Goal: Task Accomplishment & Management: Use online tool/utility

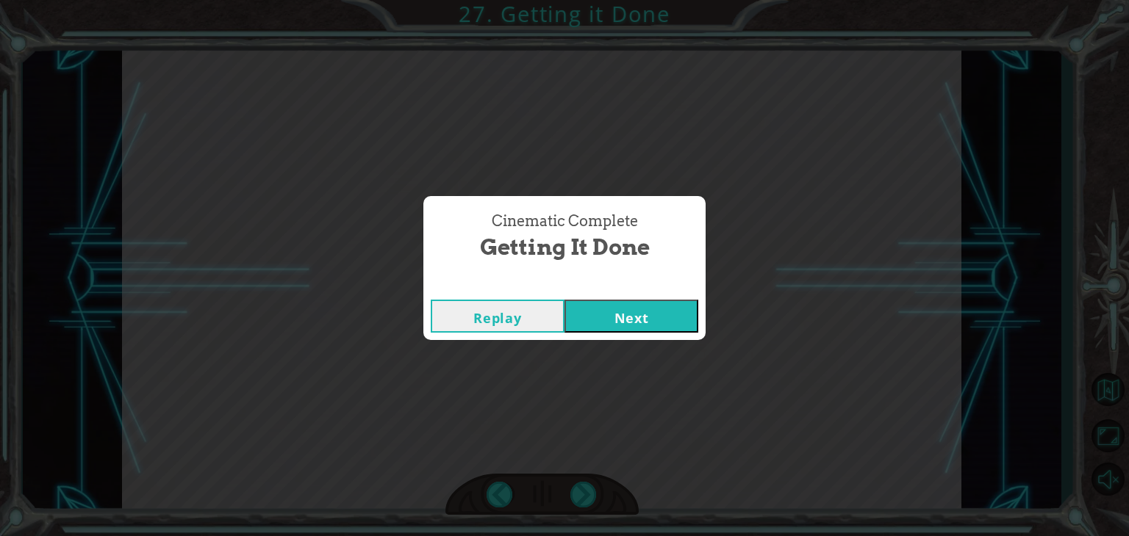
click at [644, 315] on button "Next" at bounding box center [631, 316] width 134 height 33
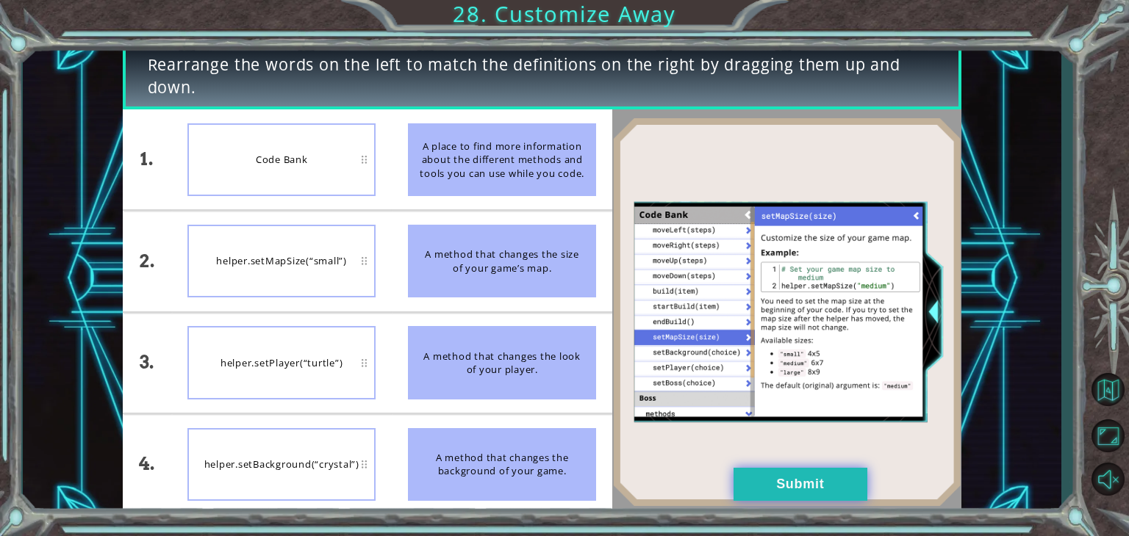
click at [788, 483] on button "Submit" at bounding box center [800, 484] width 134 height 33
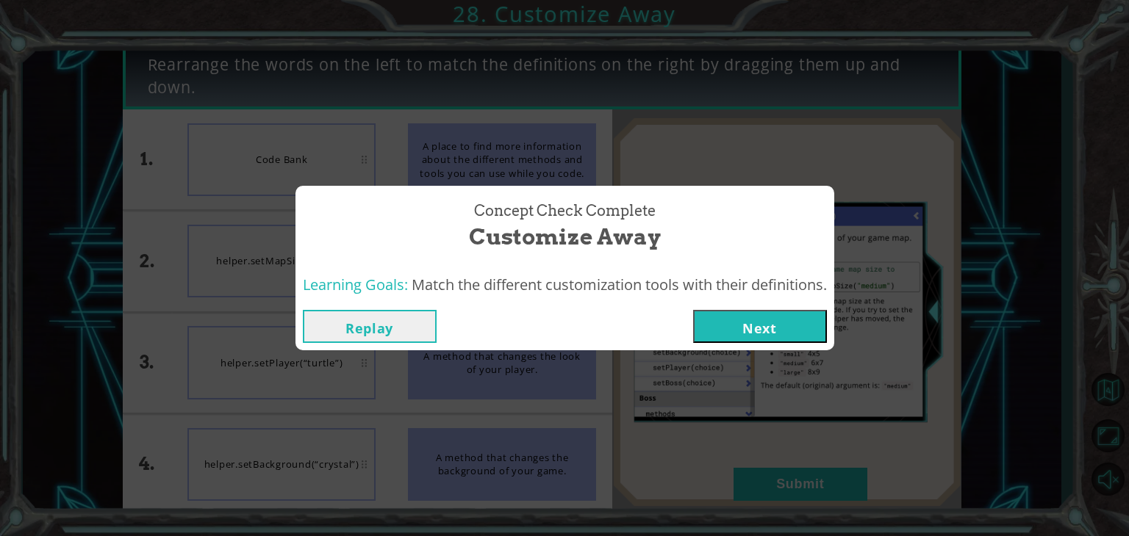
click at [767, 321] on button "Next" at bounding box center [760, 326] width 134 height 33
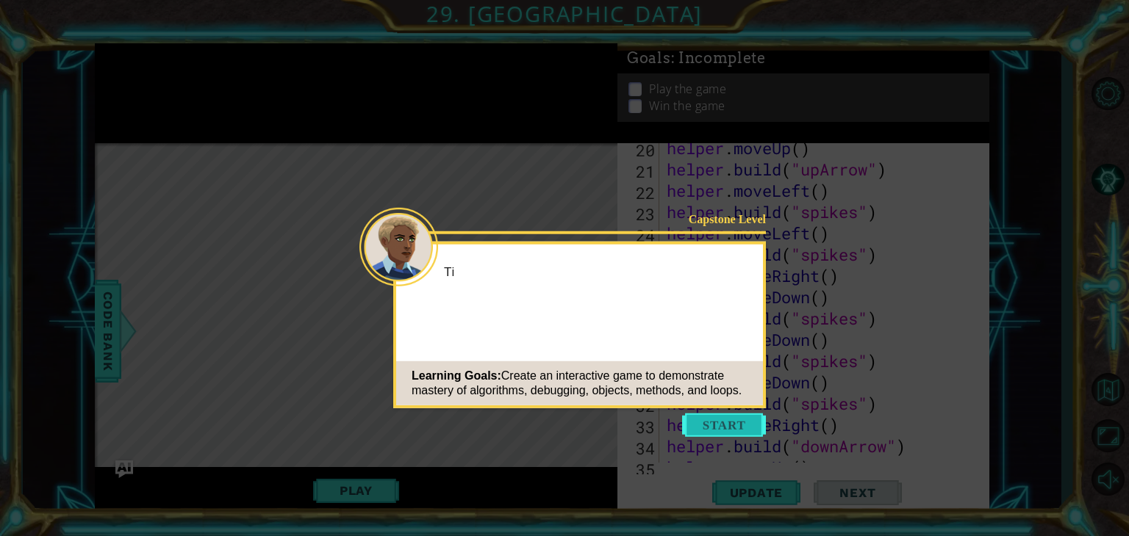
scroll to position [1235, 0]
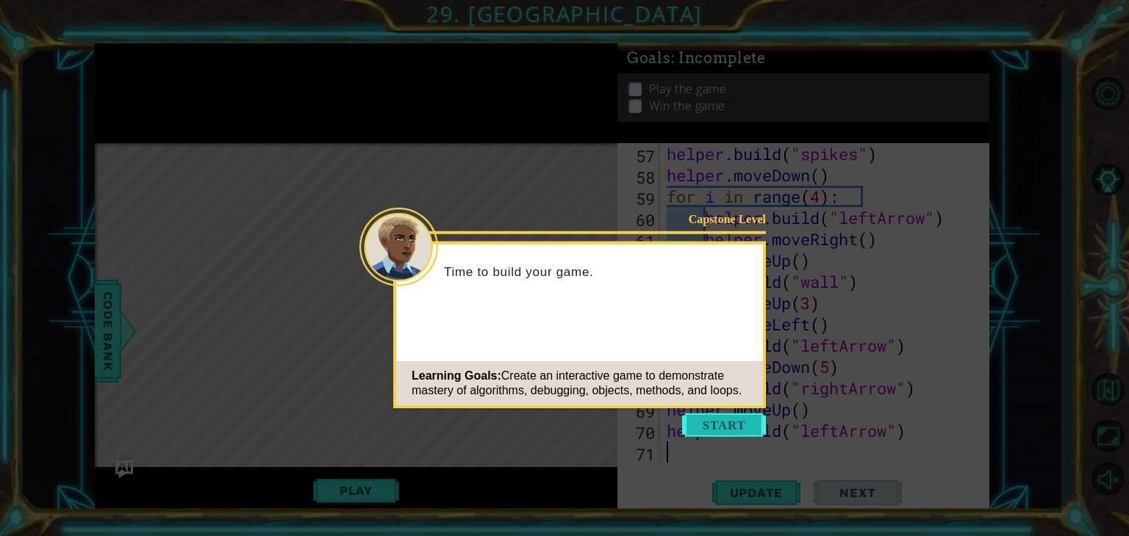
click at [736, 426] on button "Start" at bounding box center [724, 426] width 84 height 24
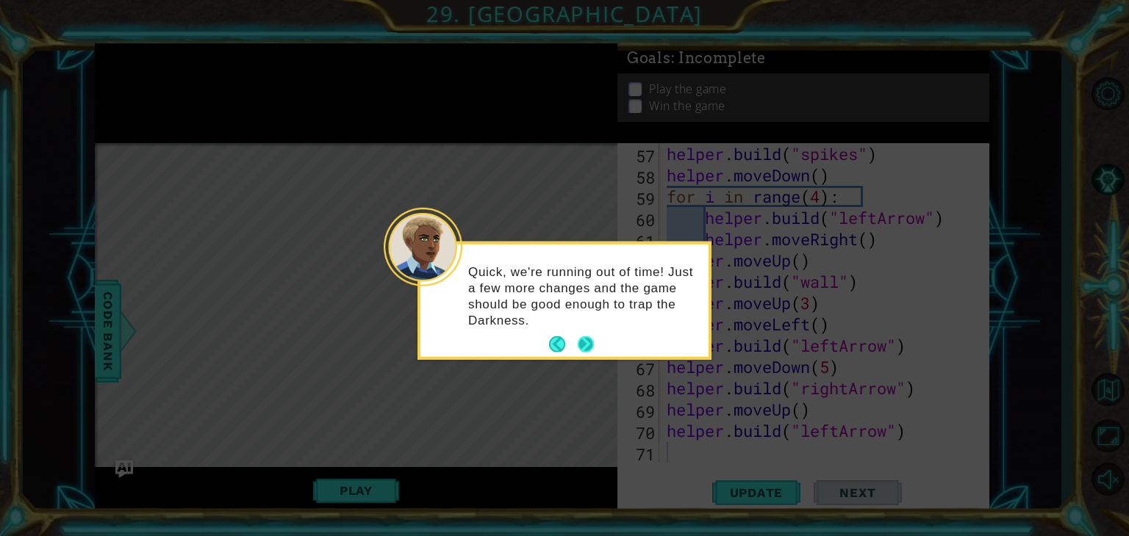
click at [583, 343] on button "Next" at bounding box center [585, 345] width 16 height 16
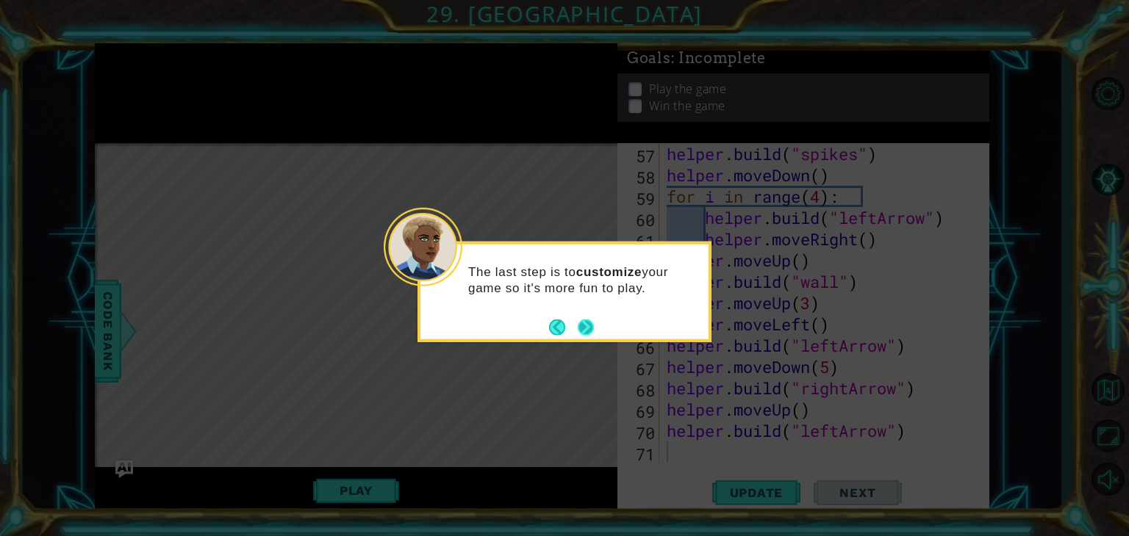
click at [582, 330] on button "Next" at bounding box center [585, 327] width 16 height 16
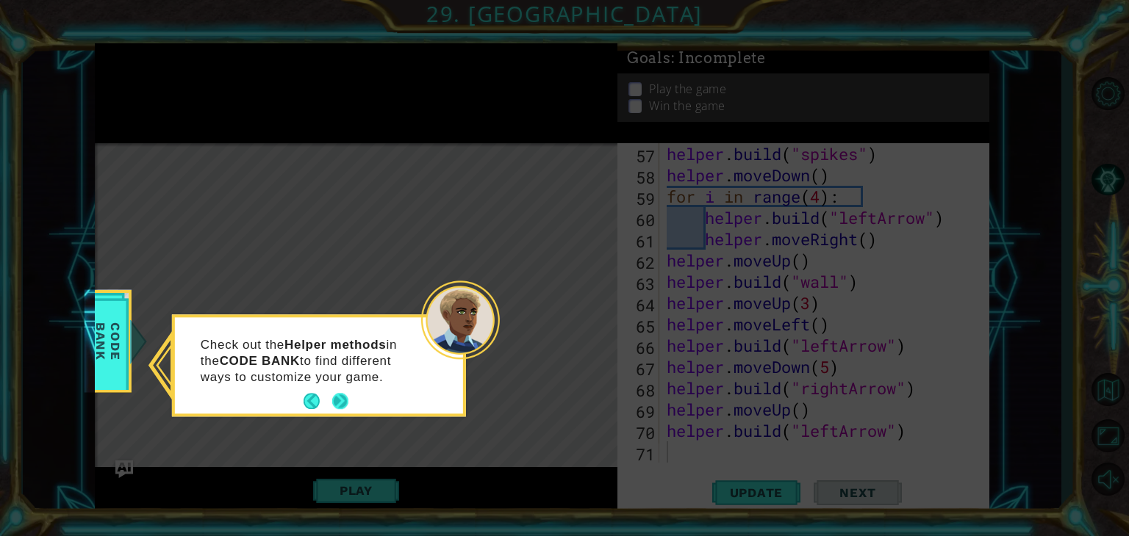
click at [335, 403] on button "Next" at bounding box center [340, 402] width 16 height 16
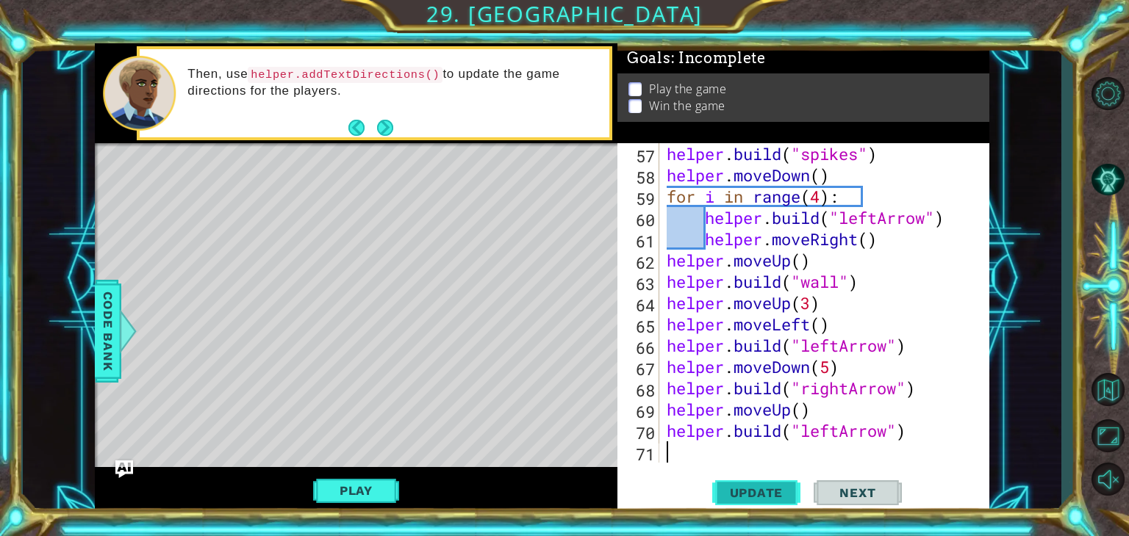
click at [758, 491] on span "Update" at bounding box center [756, 493] width 83 height 15
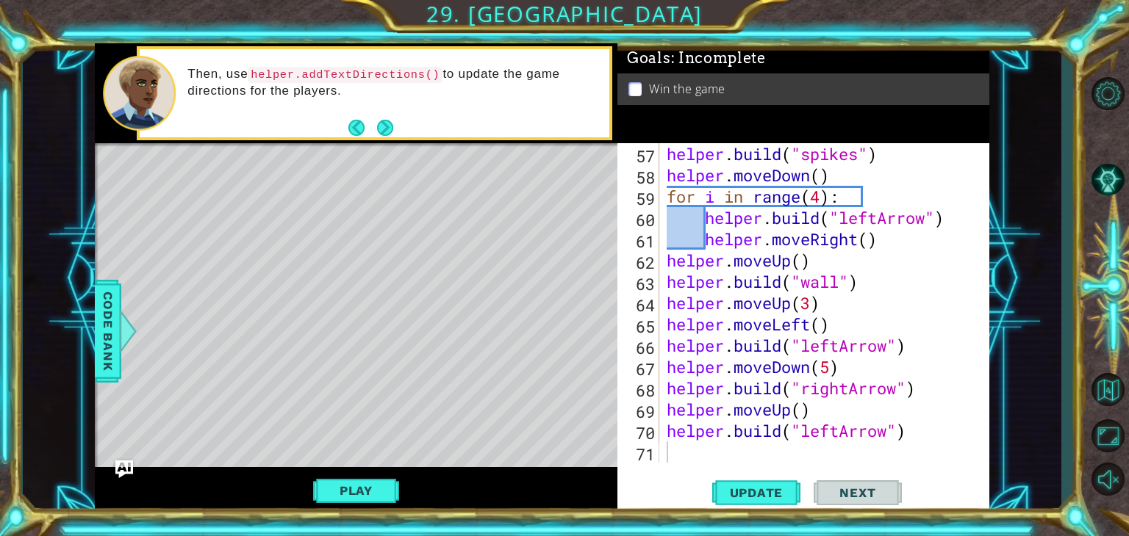
drag, startPoint x: 932, startPoint y: 79, endPoint x: 908, endPoint y: 16, distance: 66.7
click at [908, 16] on div "1 ההההההההההההההההההההההההההההההההההההההההההההההההההההההההההההההההההההההההההההה…" at bounding box center [564, 268] width 1129 height 536
drag, startPoint x: 974, startPoint y: 79, endPoint x: 987, endPoint y: 190, distance: 112.5
click at [987, 190] on div "Goals : Incomplete Win the game 57 58 59 60 61 62 63 64 65 66 67 68 69 70 71 he…" at bounding box center [803, 279] width 372 height 472
click at [105, 330] on span "Code Bank" at bounding box center [108, 332] width 24 height 90
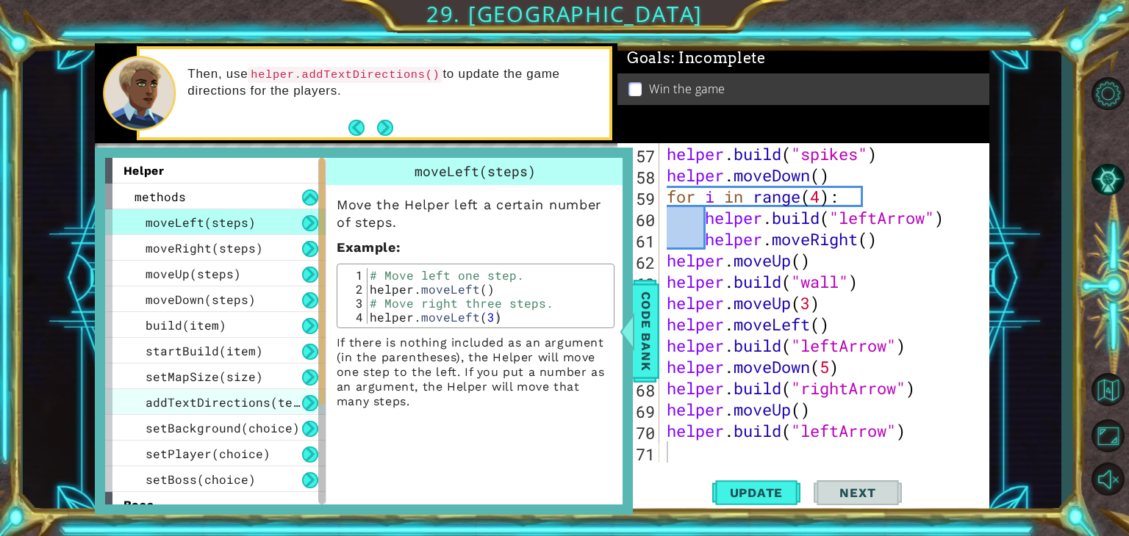
click at [250, 401] on span "addTextDirections(text)" at bounding box center [229, 402] width 169 height 15
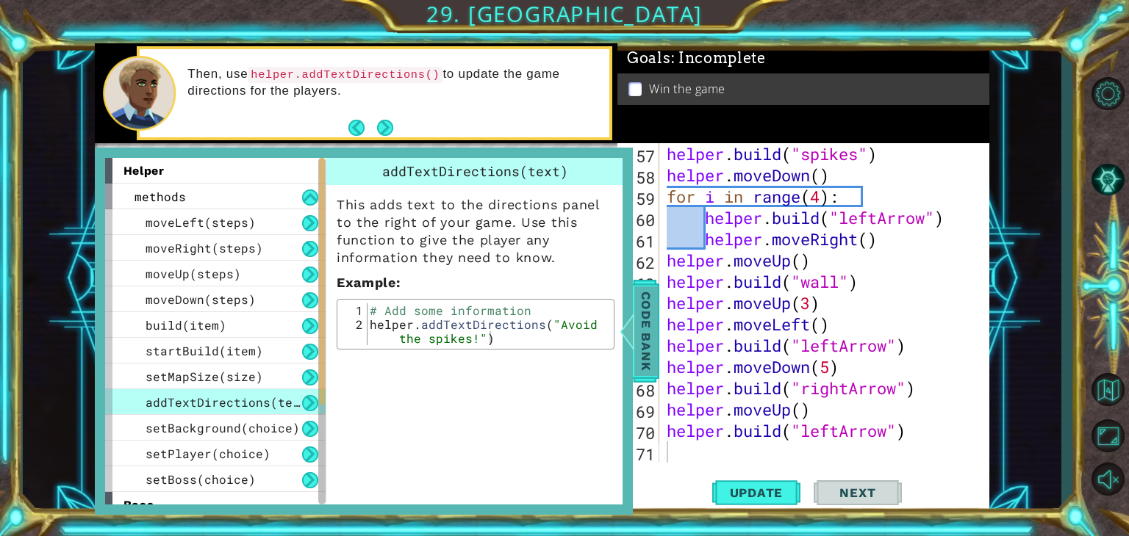
click at [637, 345] on span "Code Bank" at bounding box center [646, 332] width 24 height 90
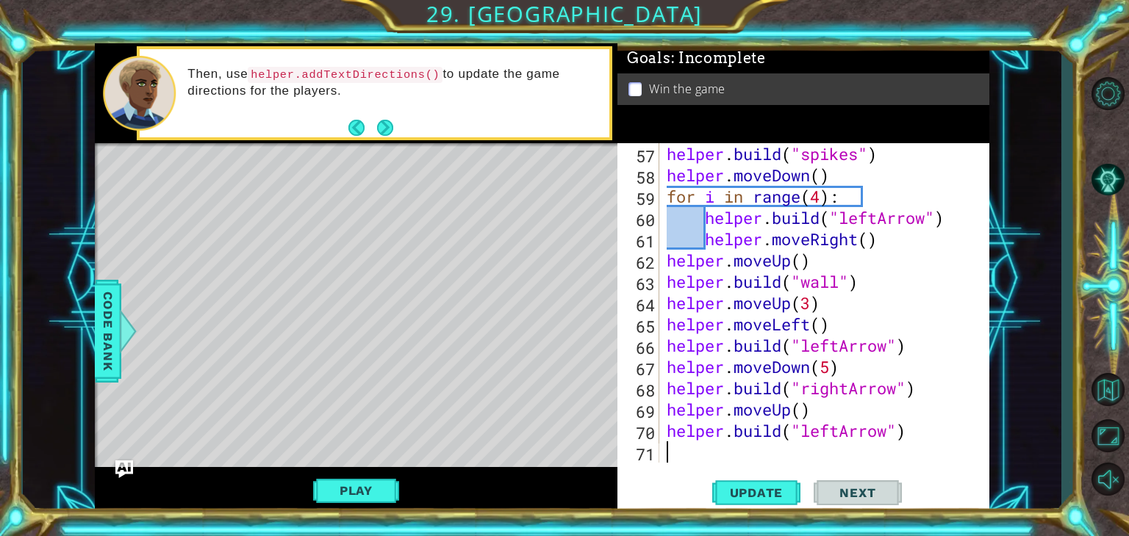
click at [670, 458] on div "helper . build ( "spikes" ) helper . moveDown ( ) for i in range ( 4 ) : helper…" at bounding box center [822, 324] width 318 height 362
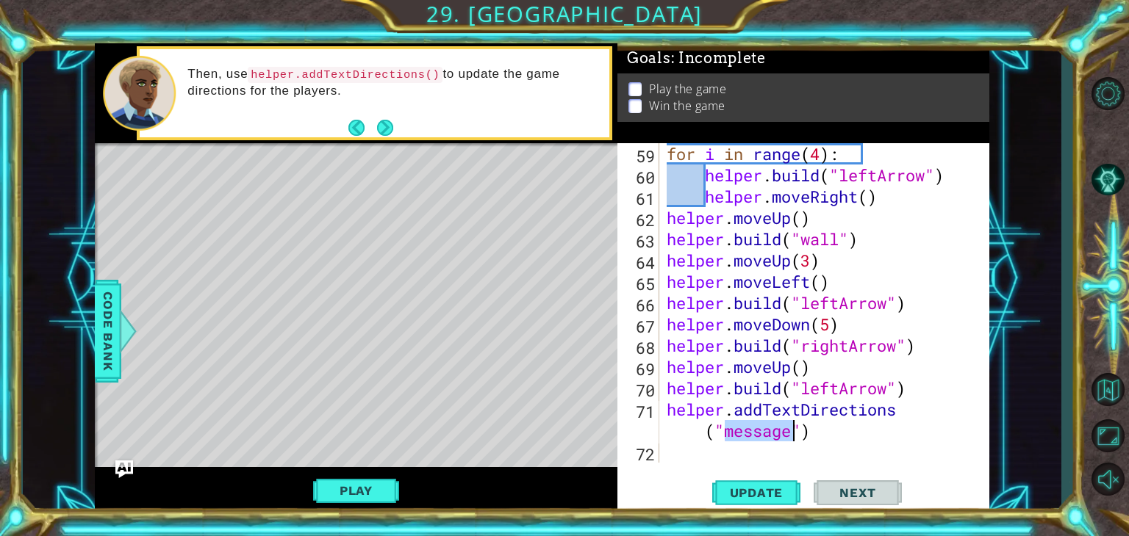
scroll to position [1278, 0]
click at [116, 336] on span "Code Bank" at bounding box center [108, 332] width 24 height 90
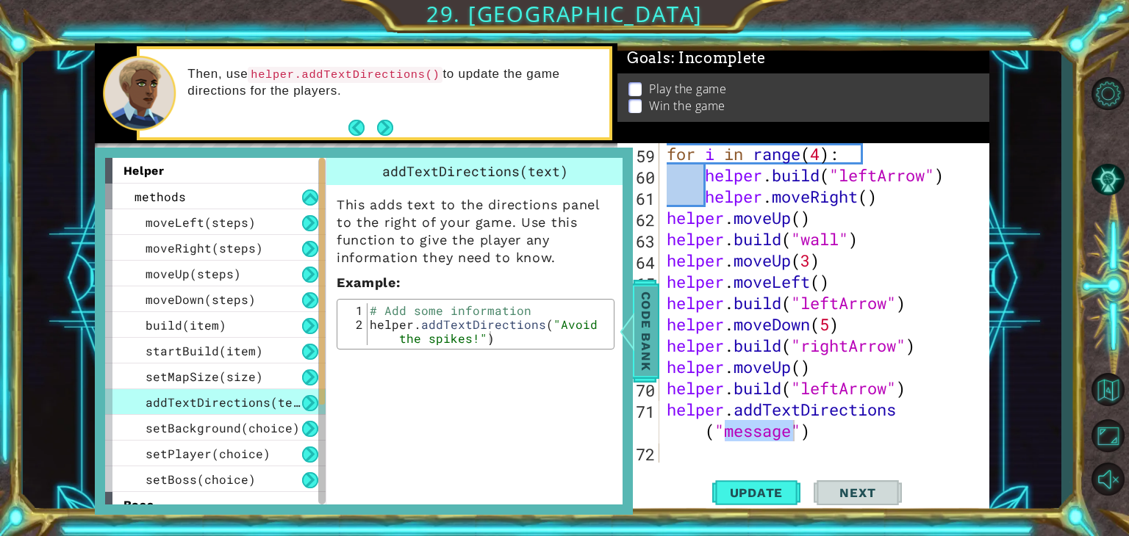
click at [638, 328] on span "Code Bank" at bounding box center [646, 332] width 24 height 90
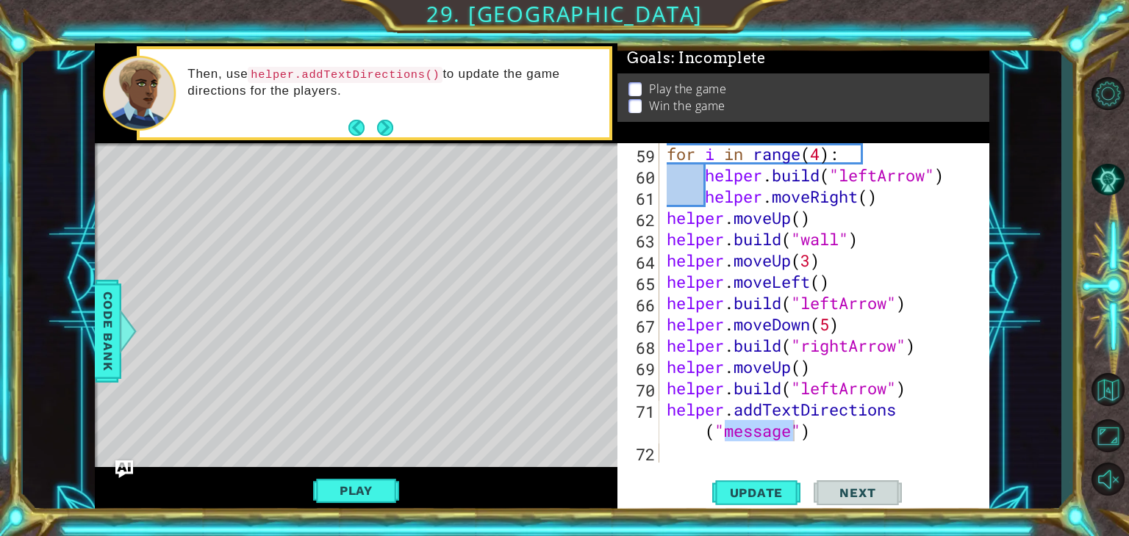
click at [755, 430] on div "for i in range ( 4 ) : helper . build ( "leftArrow" ) helper . moveRight ( ) he…" at bounding box center [818, 303] width 311 height 320
click at [791, 436] on div "for i in range ( 4 ) : helper . build ( "leftArrow" ) helper . moveRight ( ) he…" at bounding box center [822, 324] width 318 height 362
type textarea "helper.addTextDirections("message")"
click at [746, 489] on span "Update" at bounding box center [756, 493] width 83 height 15
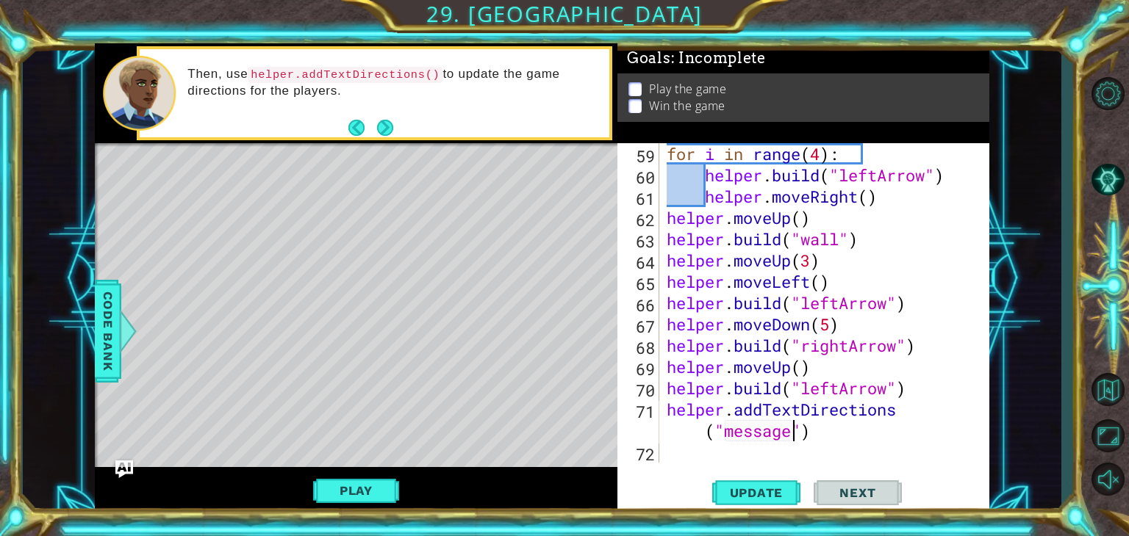
click at [767, 463] on div "helper.addTextDirections("message") 59 60 61 62 63 64 65 66 67 68 69 70 71 72 f…" at bounding box center [803, 328] width 372 height 371
click at [785, 450] on div "for i in range ( 4 ) : helper . build ( "leftArrow" ) helper . moveRight ( ) he…" at bounding box center [822, 324] width 318 height 362
click at [697, 445] on div "for i in range ( 4 ) : helper . build ( "leftArrow" ) helper . moveRight ( ) he…" at bounding box center [822, 324] width 318 height 362
click at [699, 436] on div "for i in range ( 4 ) : helper . build ( "leftArrow" ) helper . moveRight ( ) he…" at bounding box center [822, 324] width 318 height 362
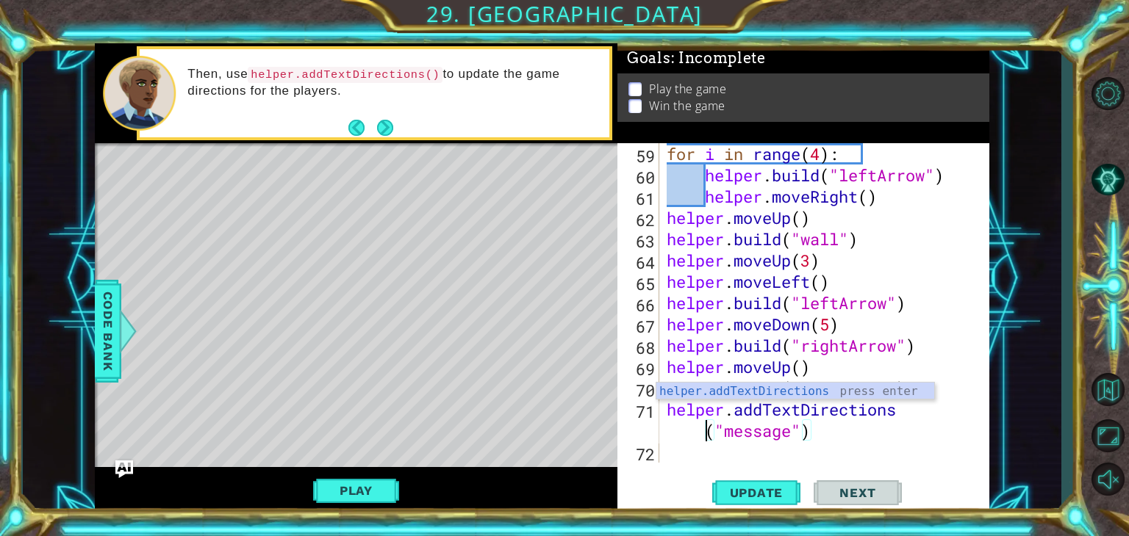
scroll to position [0, 10]
type textarea "helper.addTextDirections("message")("message")"
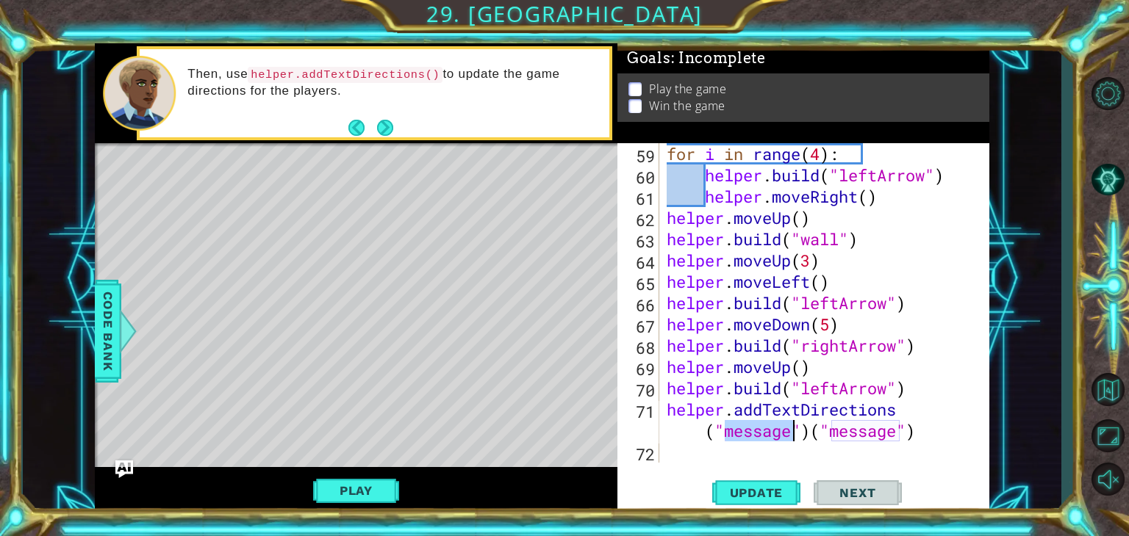
click at [914, 445] on div "for i in range ( 4 ) : helper . build ( "leftArrow" ) helper . moveRight ( ) he…" at bounding box center [822, 324] width 318 height 362
click at [915, 439] on div "for i in range ( 4 ) : helper . build ( "leftArrow" ) helper . moveRight ( ) he…" at bounding box center [822, 324] width 318 height 362
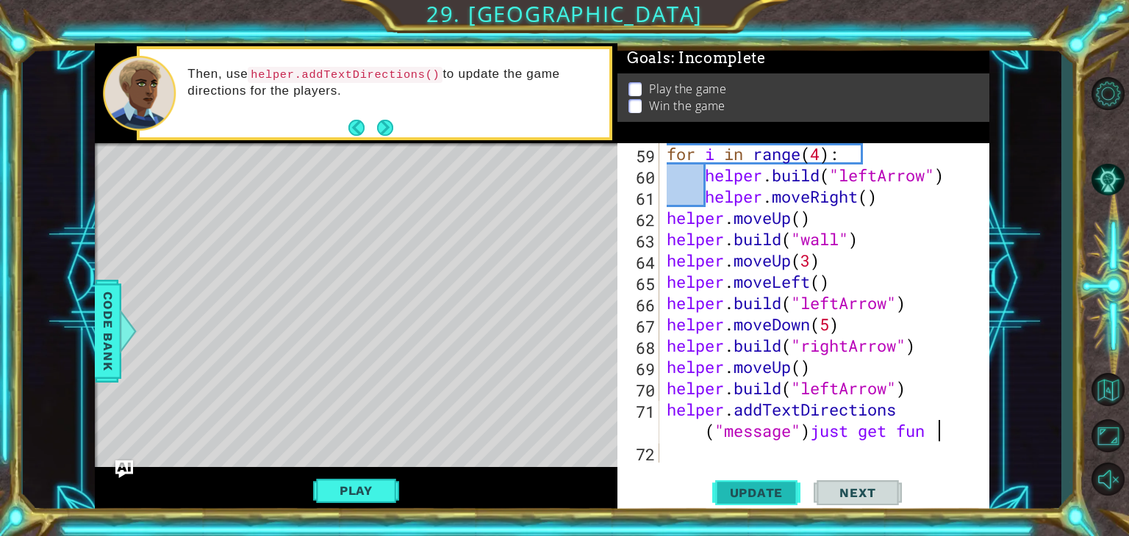
click at [761, 500] on button "Update" at bounding box center [756, 493] width 88 height 37
click at [108, 313] on span "Code Bank" at bounding box center [108, 332] width 24 height 90
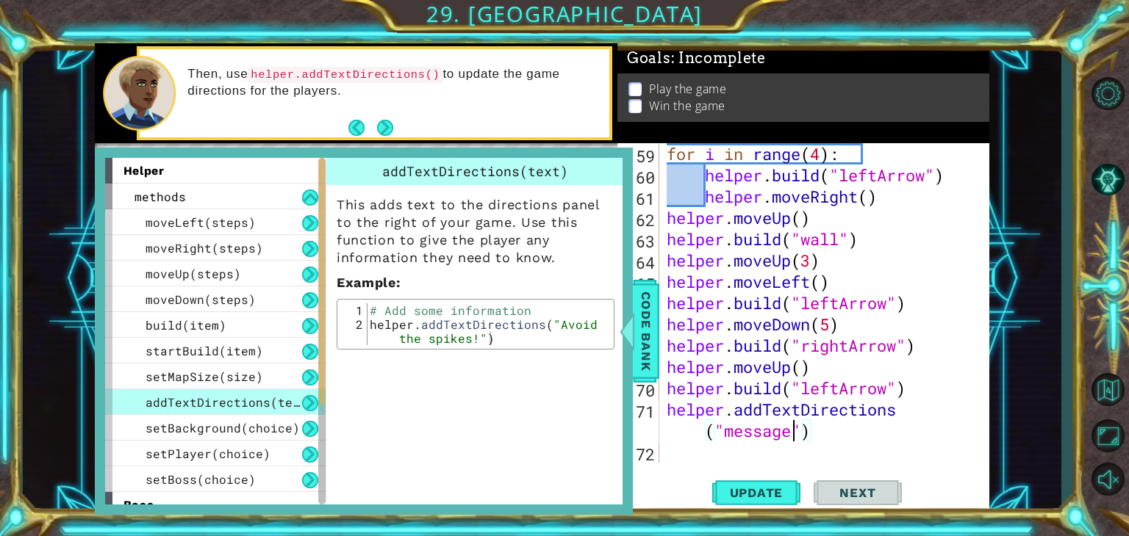
click at [788, 436] on div "for i in range ( 4 ) : helper . build ( "leftArrow" ) helper . moveRight ( ) he…" at bounding box center [822, 324] width 318 height 362
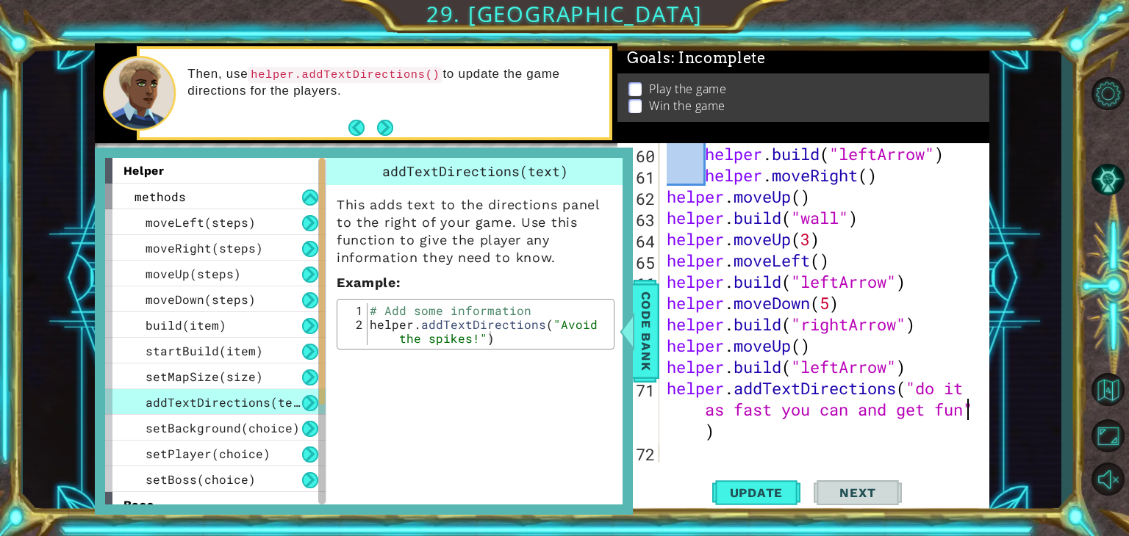
scroll to position [1299, 0]
click at [749, 491] on span "Update" at bounding box center [756, 493] width 83 height 15
click at [632, 337] on div at bounding box center [626, 331] width 18 height 44
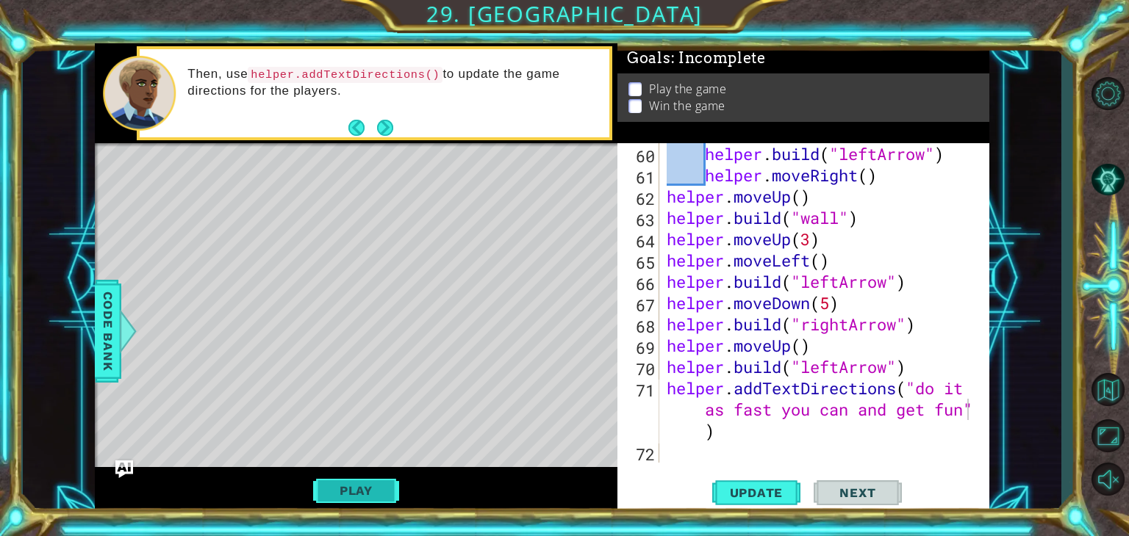
click at [353, 480] on button "Play" at bounding box center [356, 491] width 86 height 28
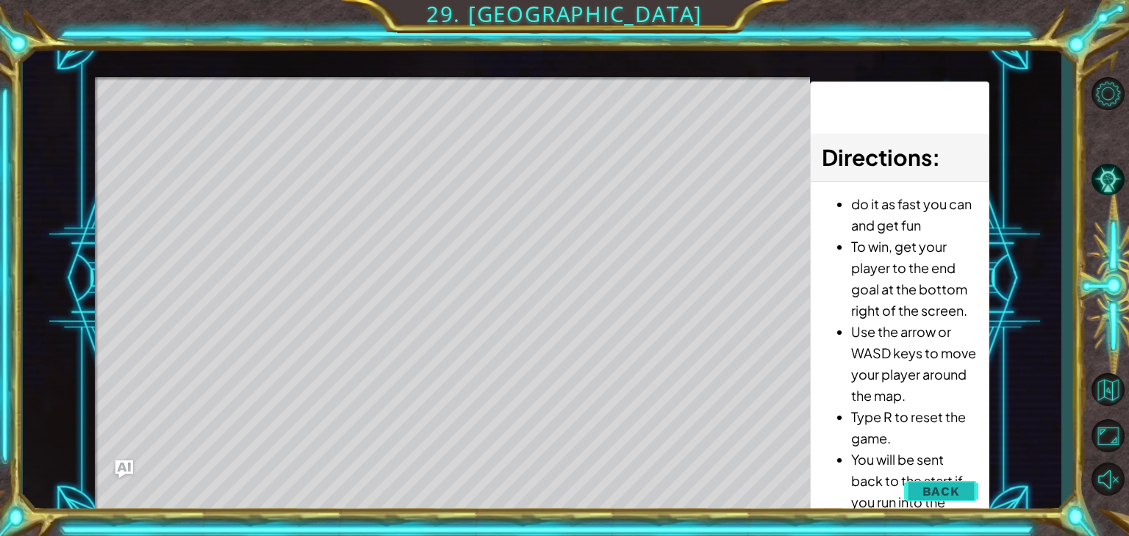
click at [926, 496] on span "Back" at bounding box center [940, 491] width 37 height 15
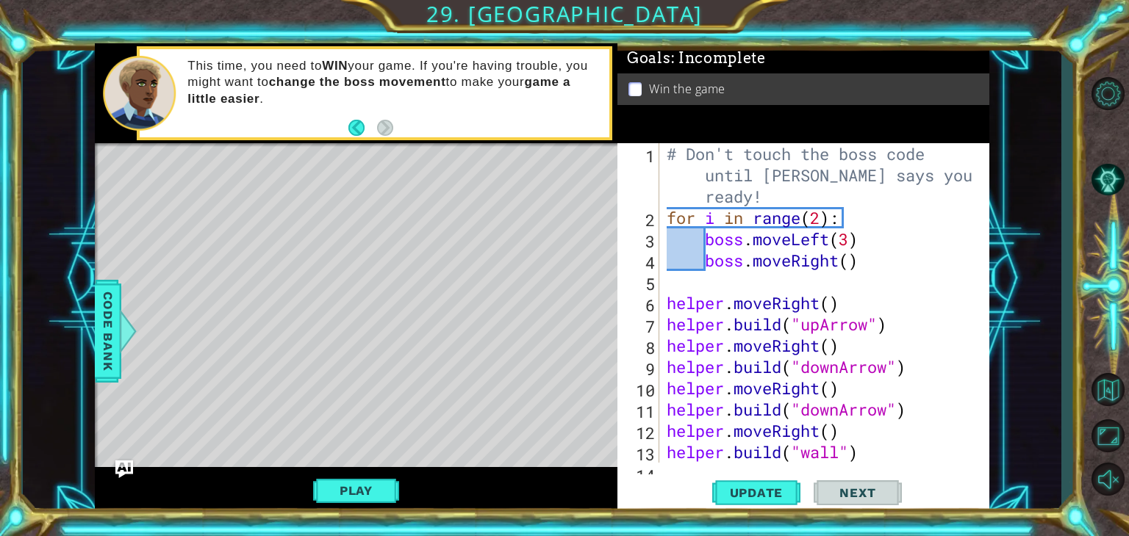
scroll to position [0, 0]
click at [780, 195] on div "# Don't touch the boss code until [PERSON_NAME] says you're ready! for i in ran…" at bounding box center [822, 345] width 318 height 405
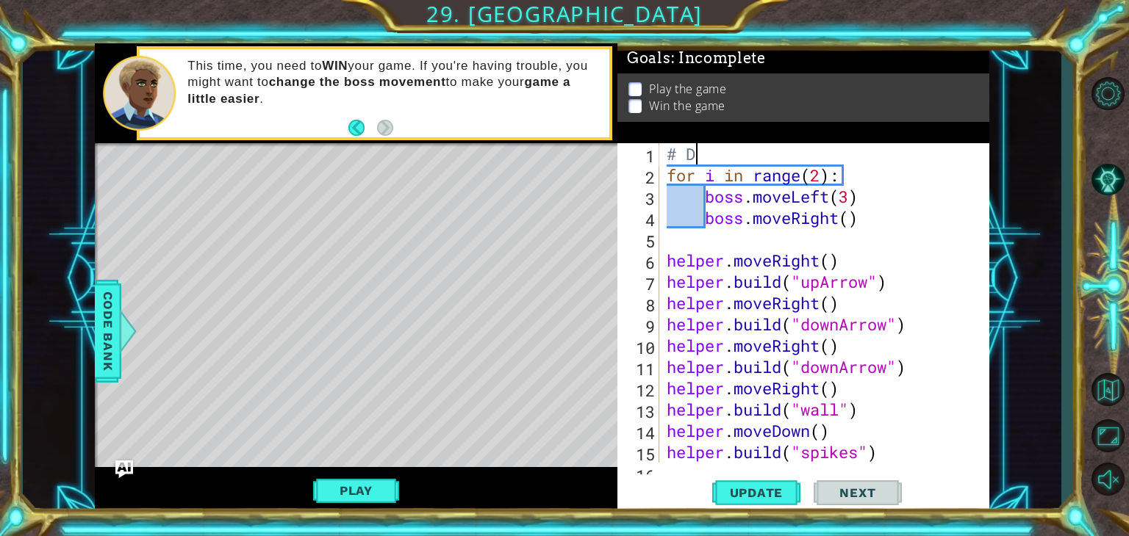
type textarea "#"
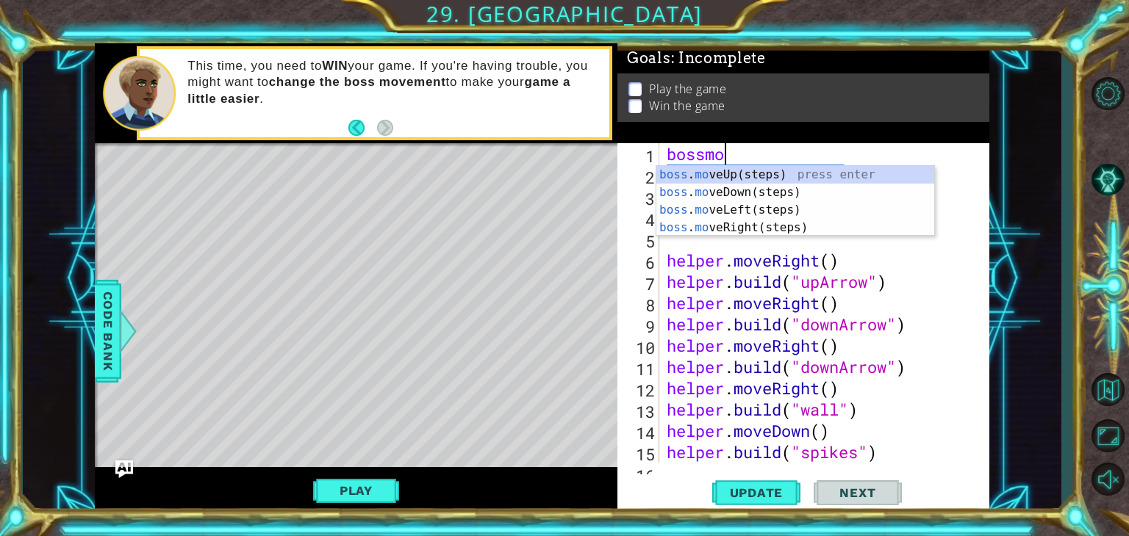
type textarea "bossmove"
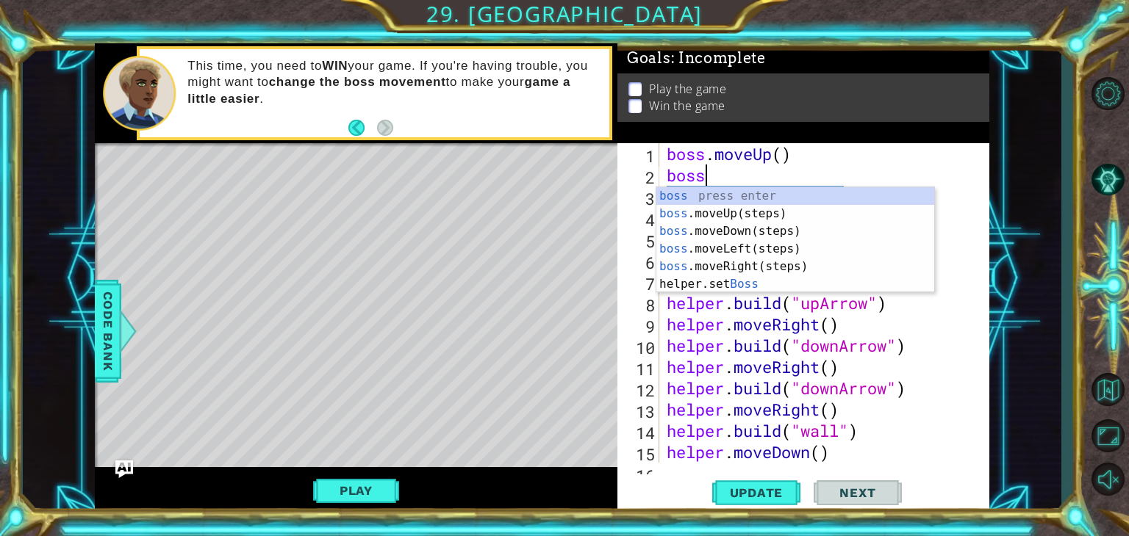
type textarea "boss."
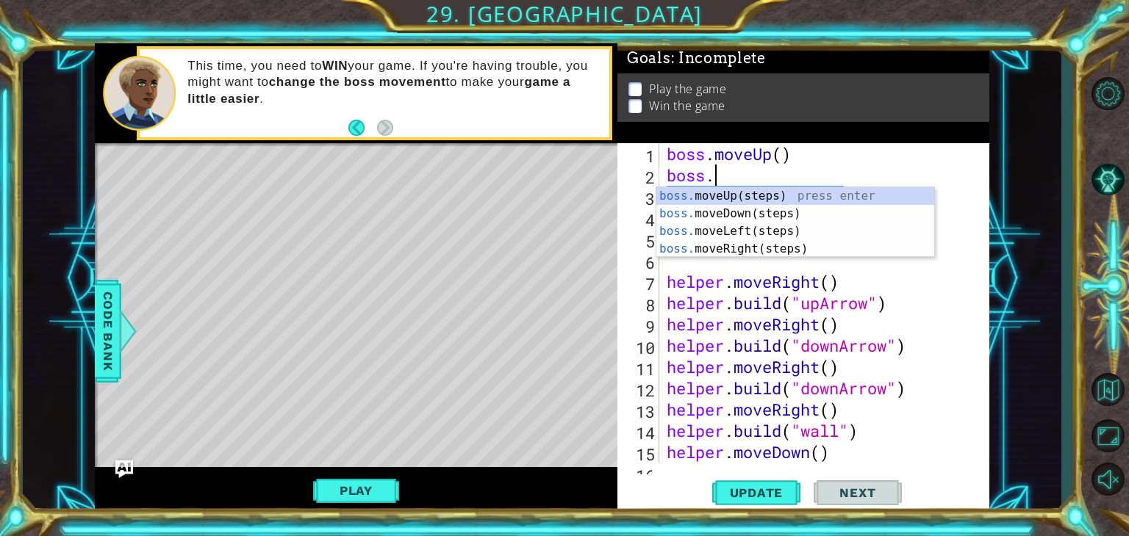
scroll to position [0, 1]
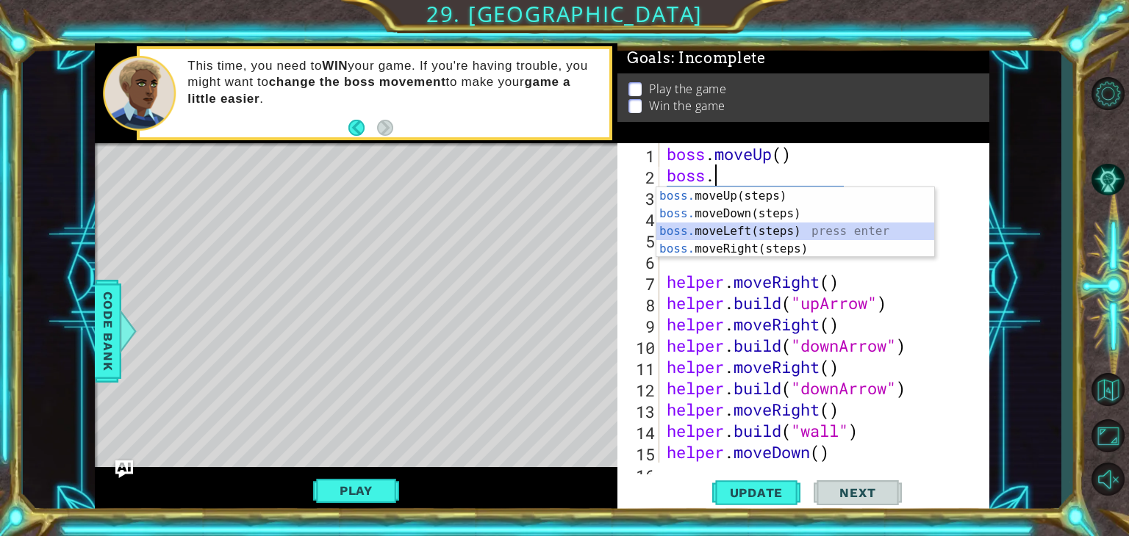
click at [759, 229] on div "boss. moveUp(steps) press enter boss. moveDown(steps) press enter boss. moveLef…" at bounding box center [795, 240] width 278 height 106
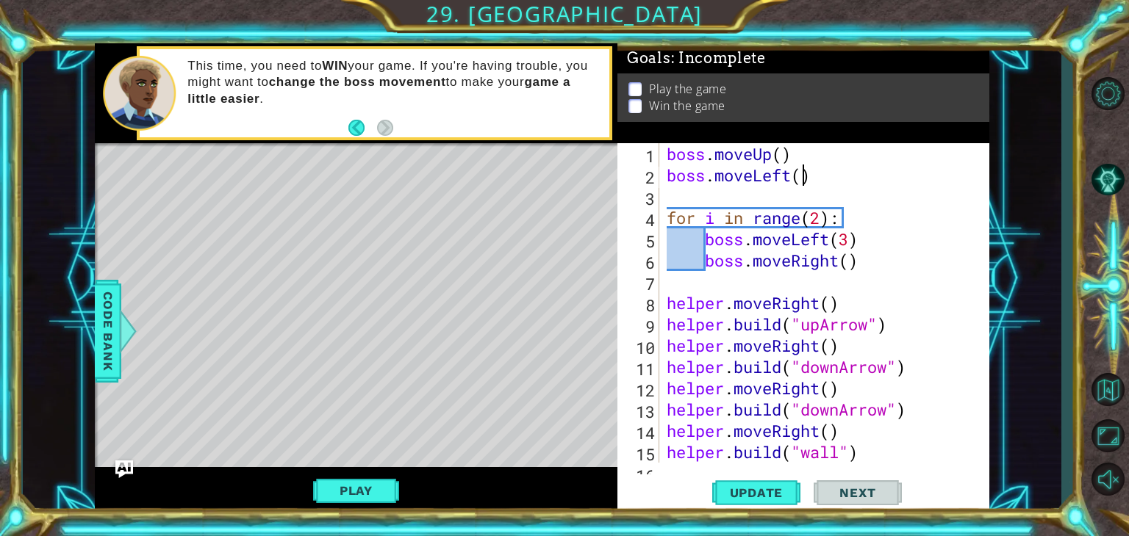
click at [802, 183] on div "boss . moveUp ( ) boss . moveLeft ( ) for i in range ( 2 ) : boss . moveLeft ( …" at bounding box center [822, 324] width 318 height 362
type textarea "boss.moveLeft(5)"
click at [791, 199] on div "boss . moveUp ( ) boss . moveLeft ( 5 ) for i in range ( 2 ) : boss . moveLeft …" at bounding box center [822, 324] width 318 height 362
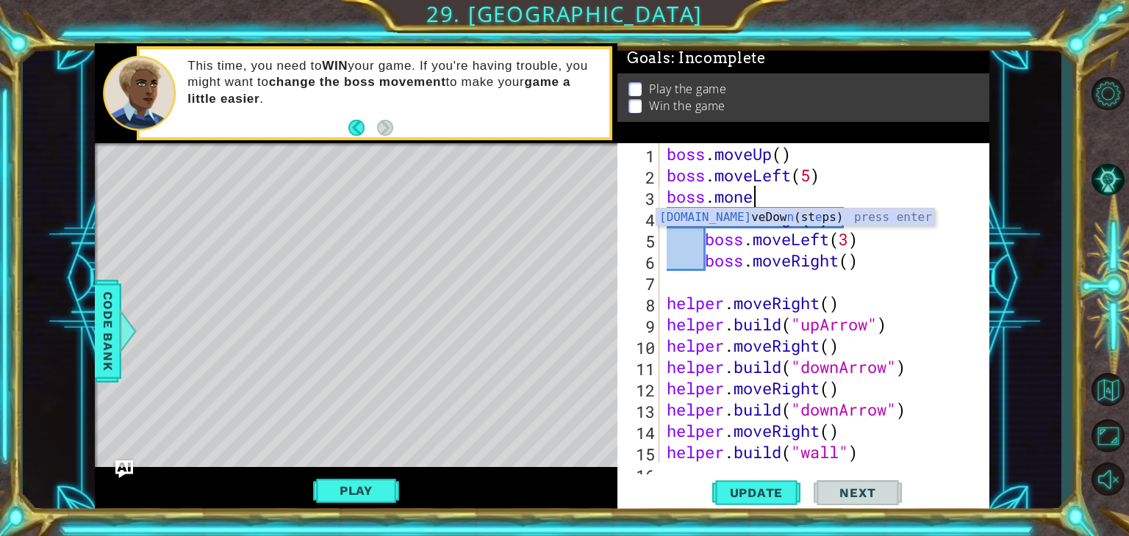
scroll to position [0, 3]
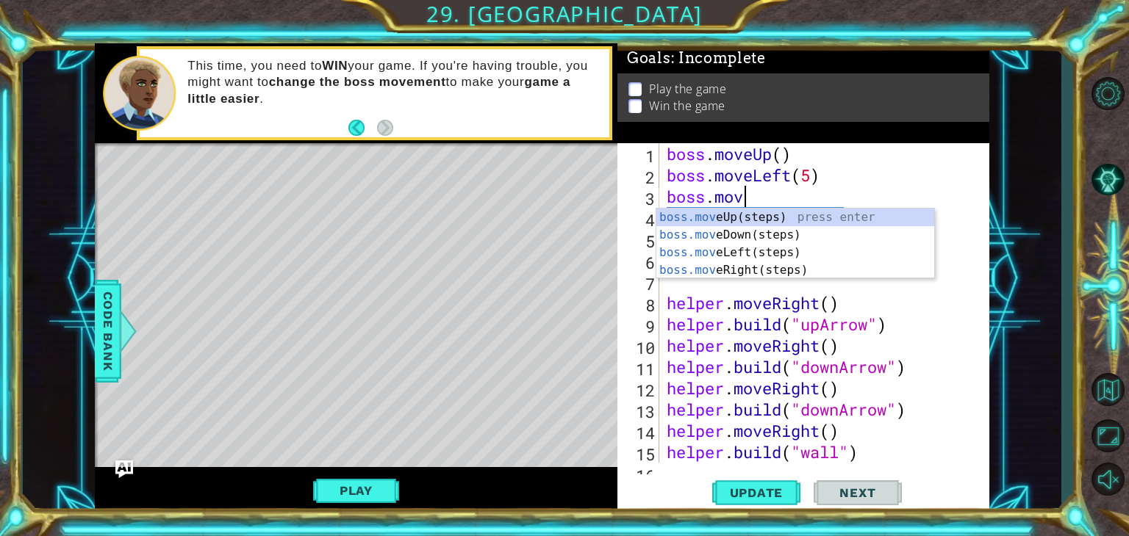
type textarea "boss.move"
click at [773, 235] on div "boss.move Up(steps) press enter boss.move Down(steps) press enter boss.move Lef…" at bounding box center [795, 262] width 278 height 106
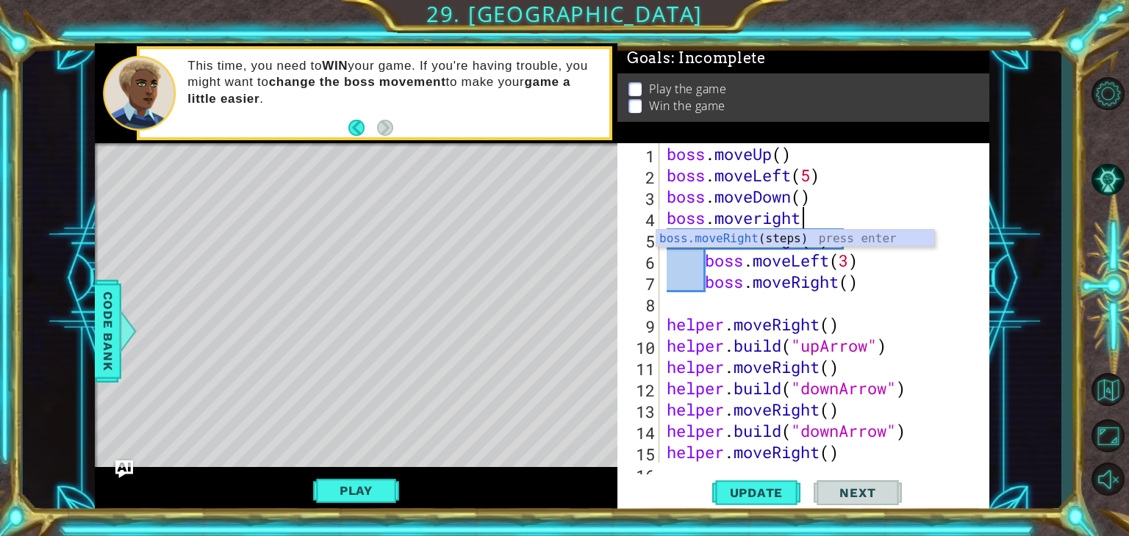
type textarea "boss.moveright"
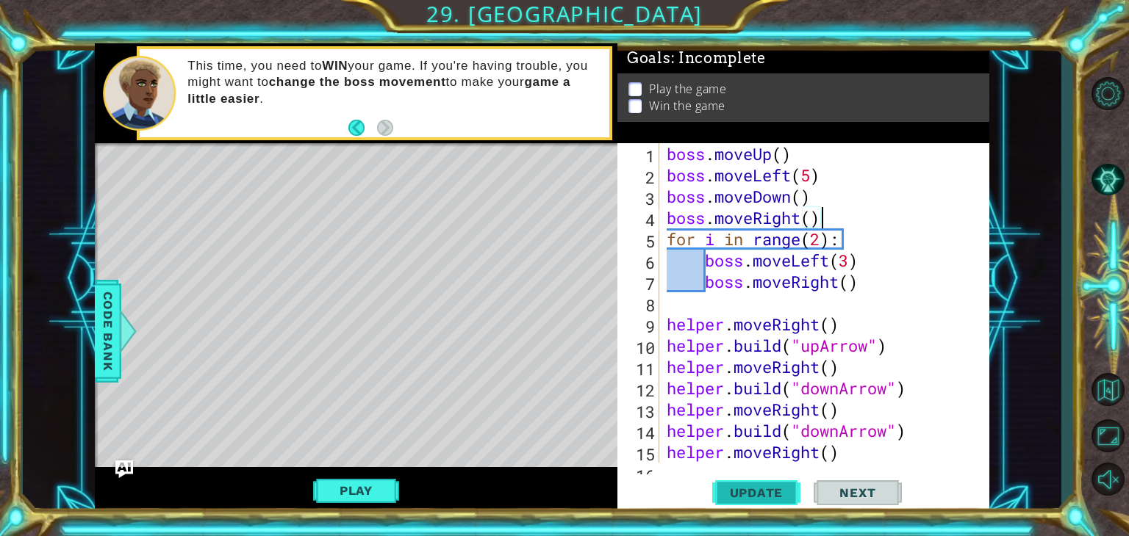
click at [732, 483] on button "Update" at bounding box center [756, 493] width 88 height 37
click at [370, 489] on button "Play" at bounding box center [356, 491] width 86 height 28
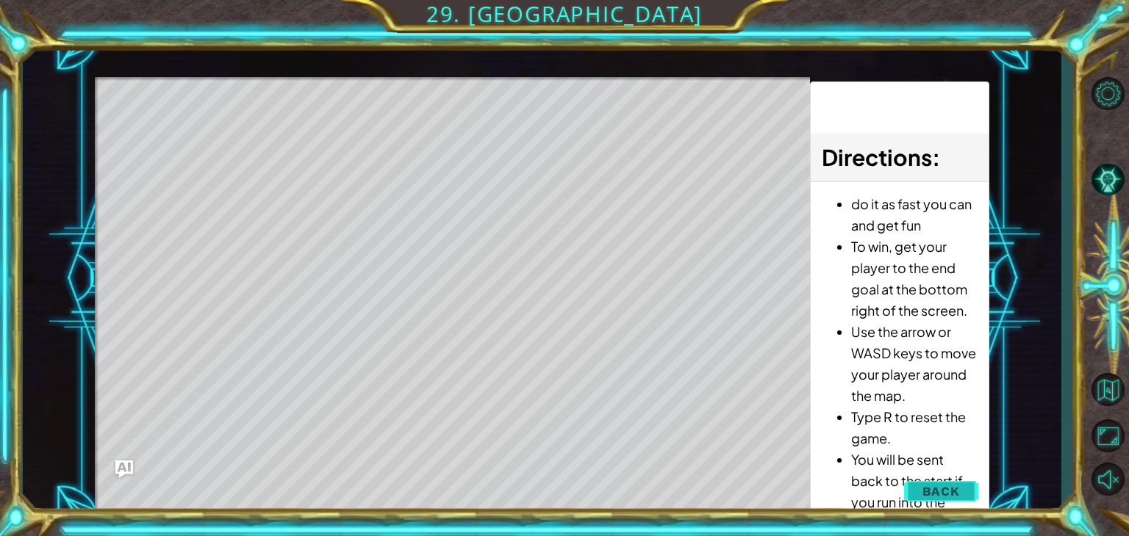
click at [917, 483] on button "Back" at bounding box center [941, 491] width 74 height 29
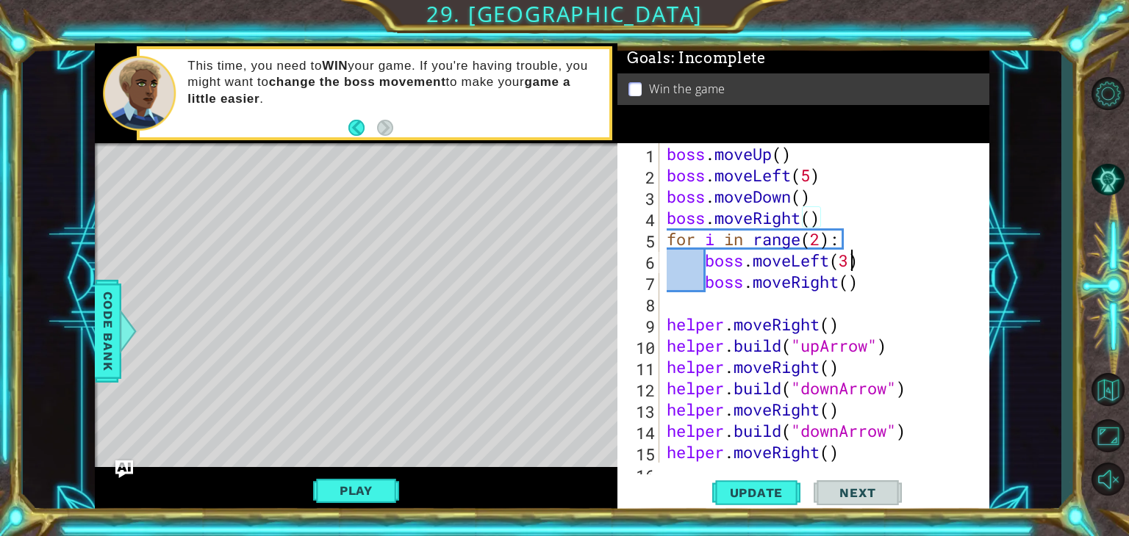
click at [846, 266] on div "boss . moveUp ( ) boss . moveLeft ( 5 ) boss . moveDown ( ) boss . moveRight ( …" at bounding box center [822, 324] width 318 height 362
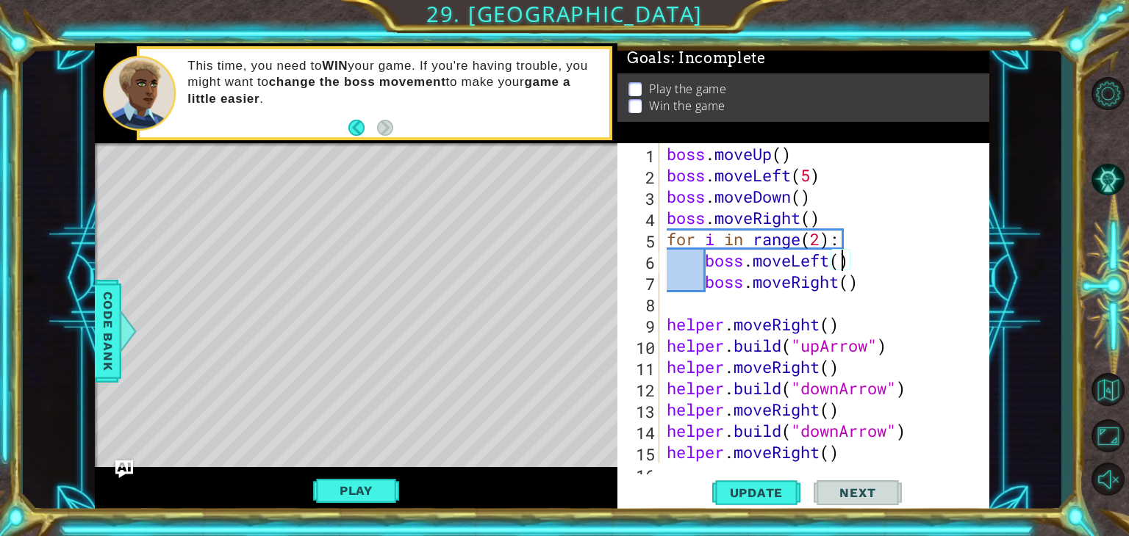
scroll to position [0, 7]
click at [846, 292] on div "boss . moveUp ( ) boss . moveLeft ( 5 ) boss . moveDown ( ) boss . moveRight ( …" at bounding box center [822, 324] width 318 height 362
click at [770, 486] on span "Update" at bounding box center [756, 493] width 83 height 15
click at [374, 492] on button "Play" at bounding box center [356, 491] width 86 height 28
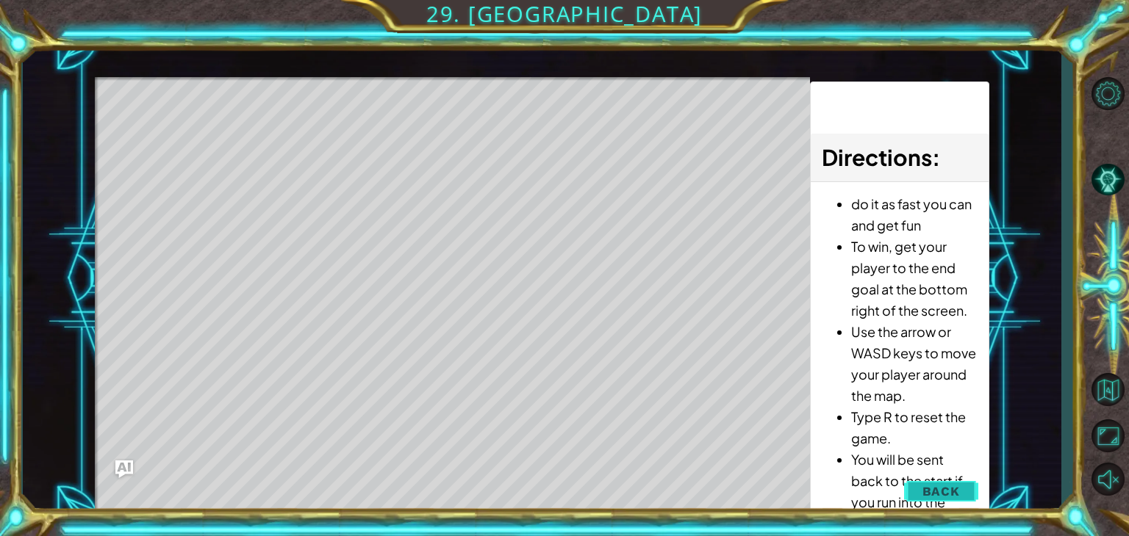
click at [923, 494] on span "Back" at bounding box center [940, 491] width 37 height 15
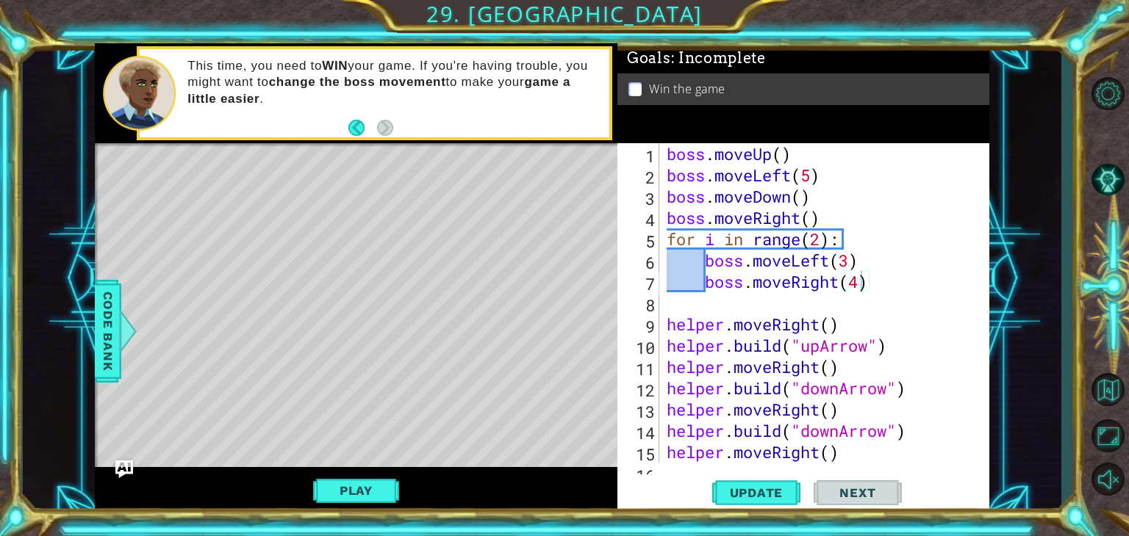
click at [807, 176] on div "boss . moveUp ( ) boss . moveLeft ( 5 ) boss . moveDown ( ) boss . moveRight ( …" at bounding box center [822, 324] width 318 height 362
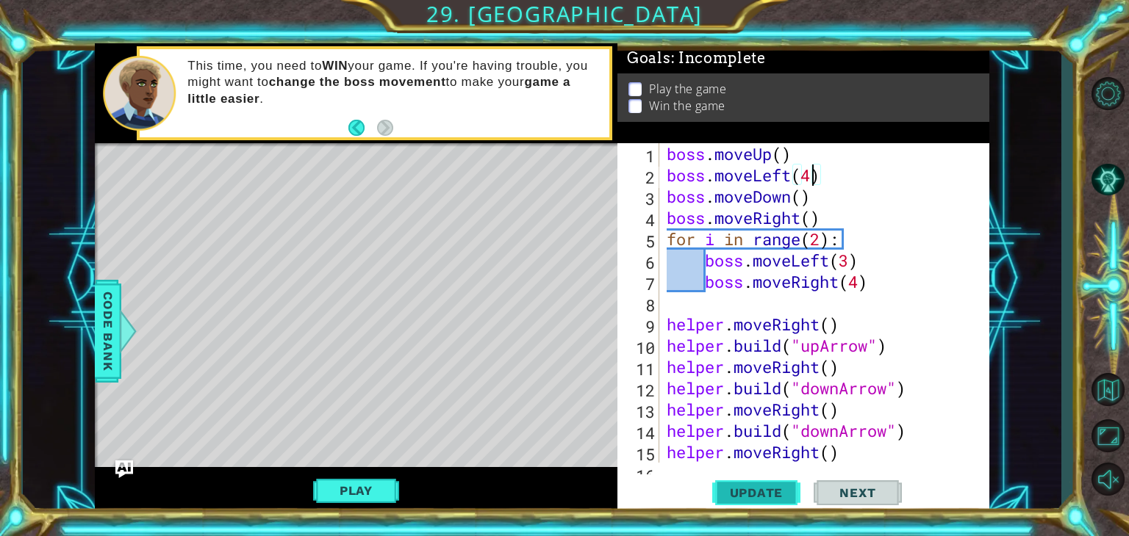
type textarea "boss.moveLeft(4)"
click at [738, 490] on span "Update" at bounding box center [756, 493] width 83 height 15
click at [330, 480] on button "Play" at bounding box center [356, 491] width 86 height 28
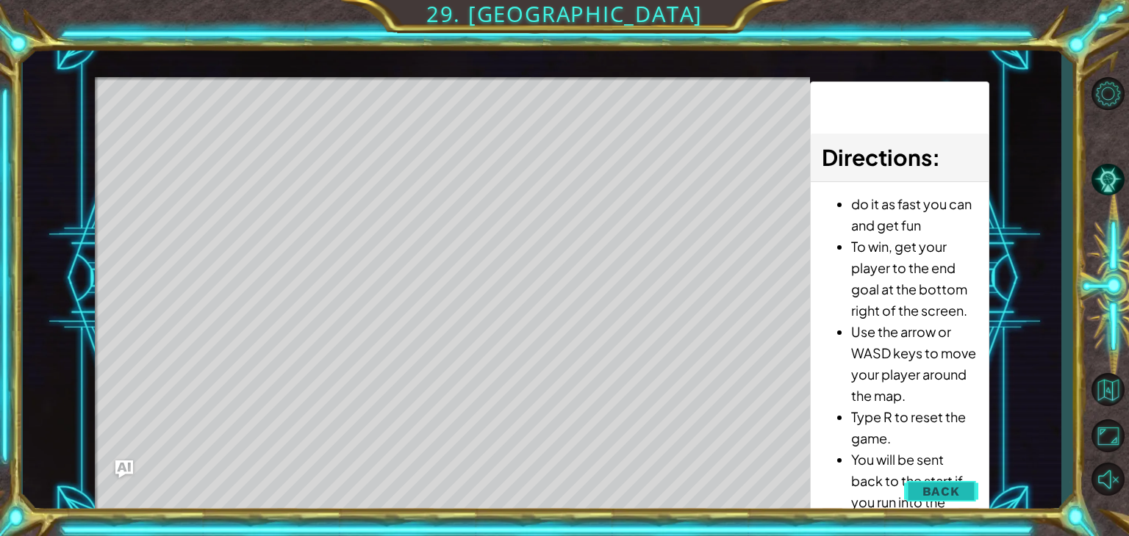
click at [946, 499] on button "Back" at bounding box center [941, 491] width 74 height 29
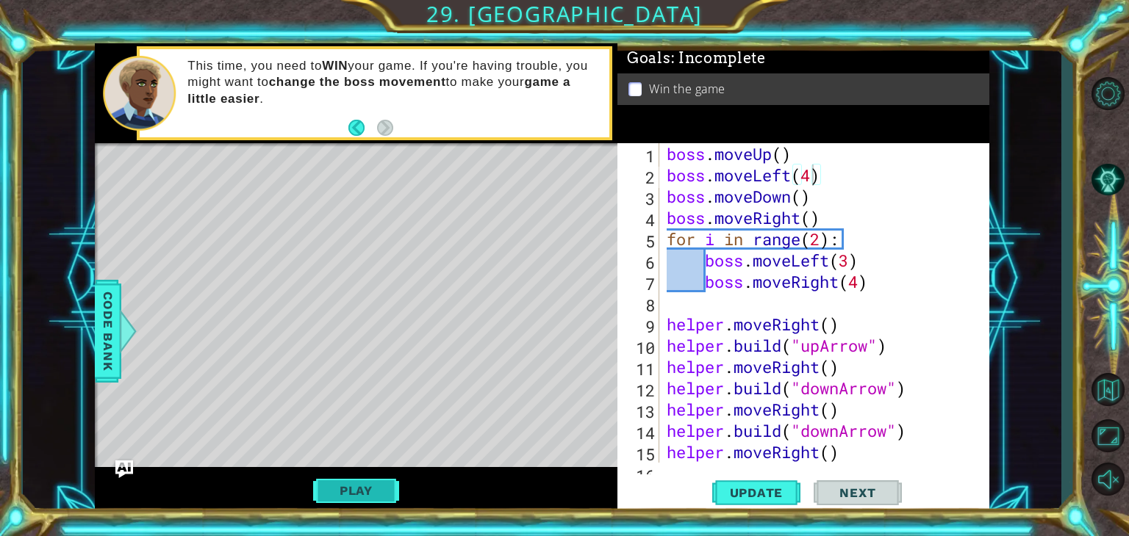
click at [364, 480] on button "Play" at bounding box center [356, 491] width 86 height 28
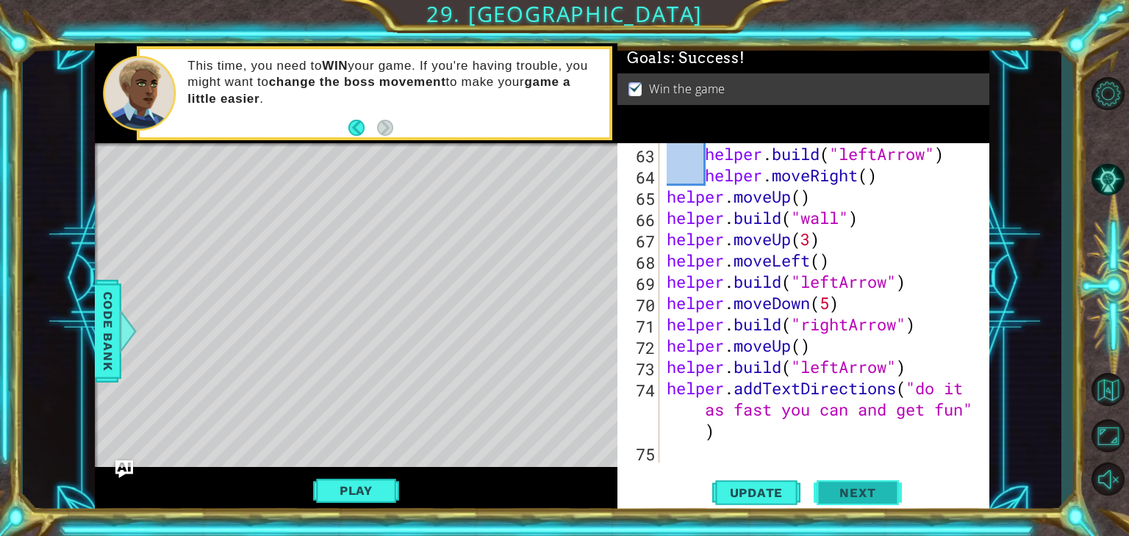
click at [867, 500] on button "Next" at bounding box center [857, 493] width 88 height 37
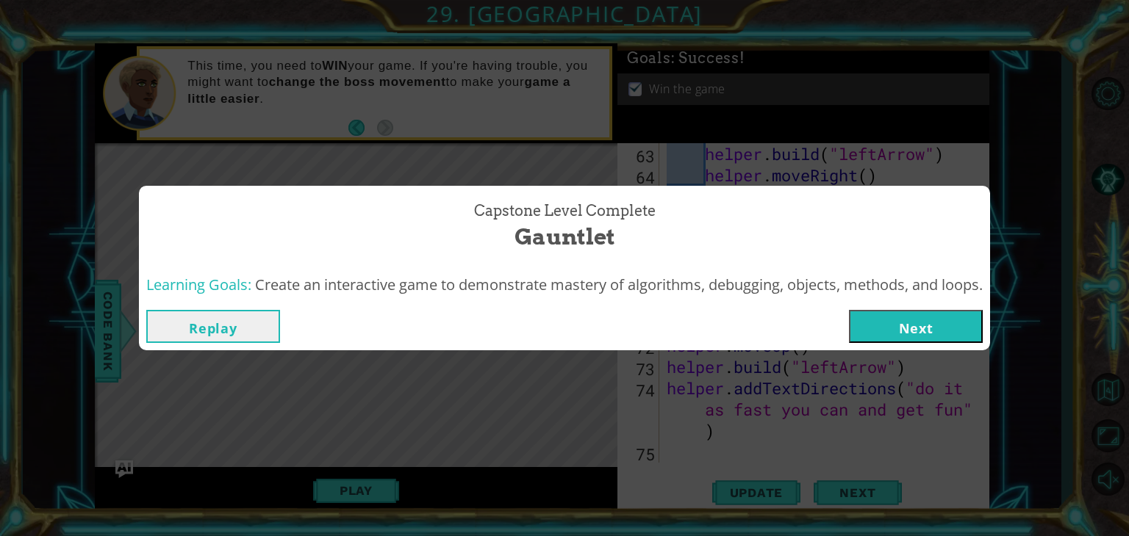
click at [915, 337] on button "Next" at bounding box center [916, 326] width 134 height 33
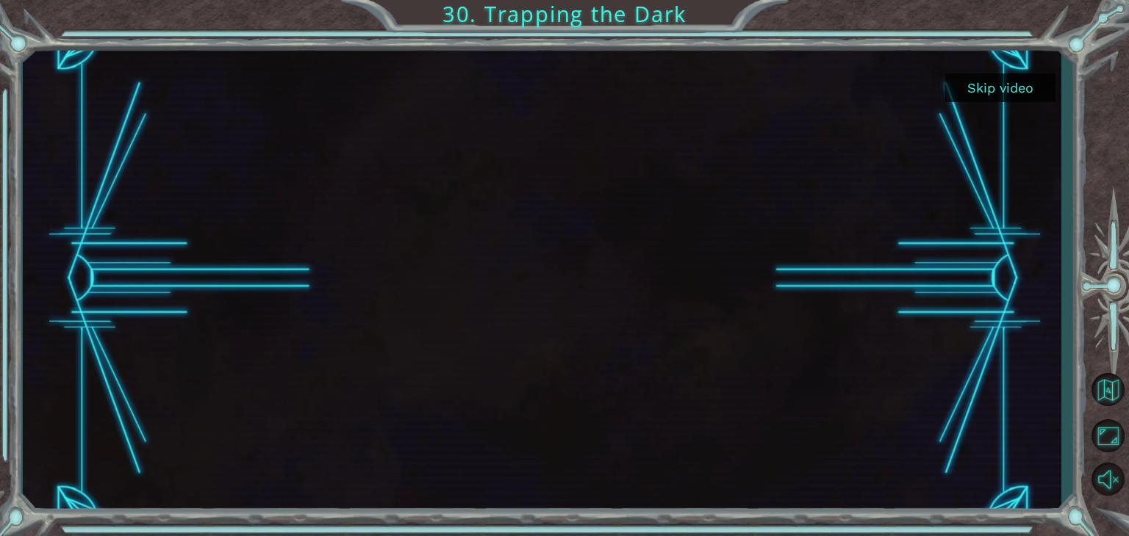
click at [998, 92] on button "Skip video" at bounding box center [1000, 87] width 110 height 29
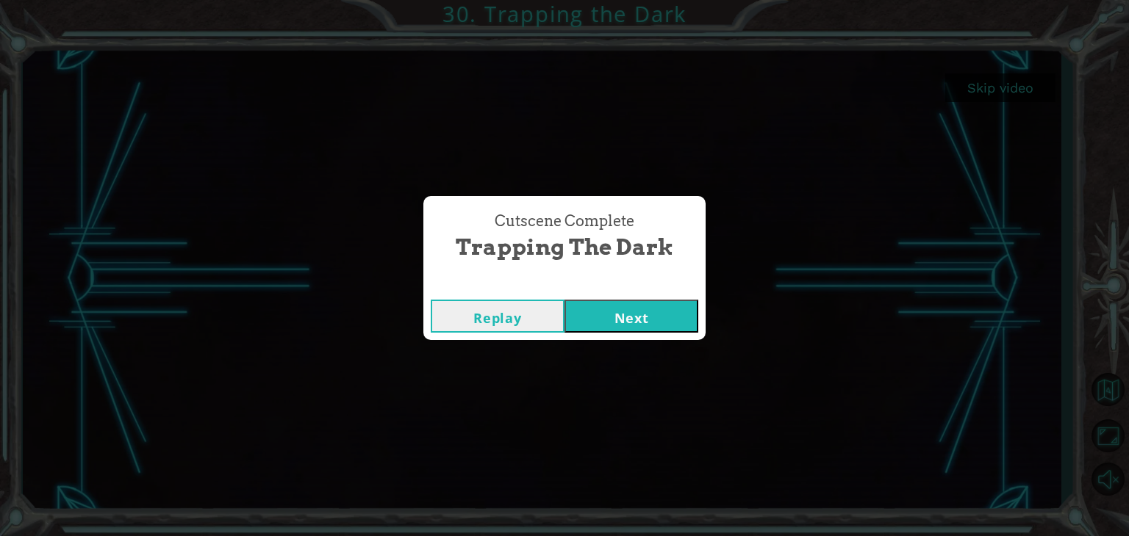
click at [651, 319] on button "Next" at bounding box center [631, 316] width 134 height 33
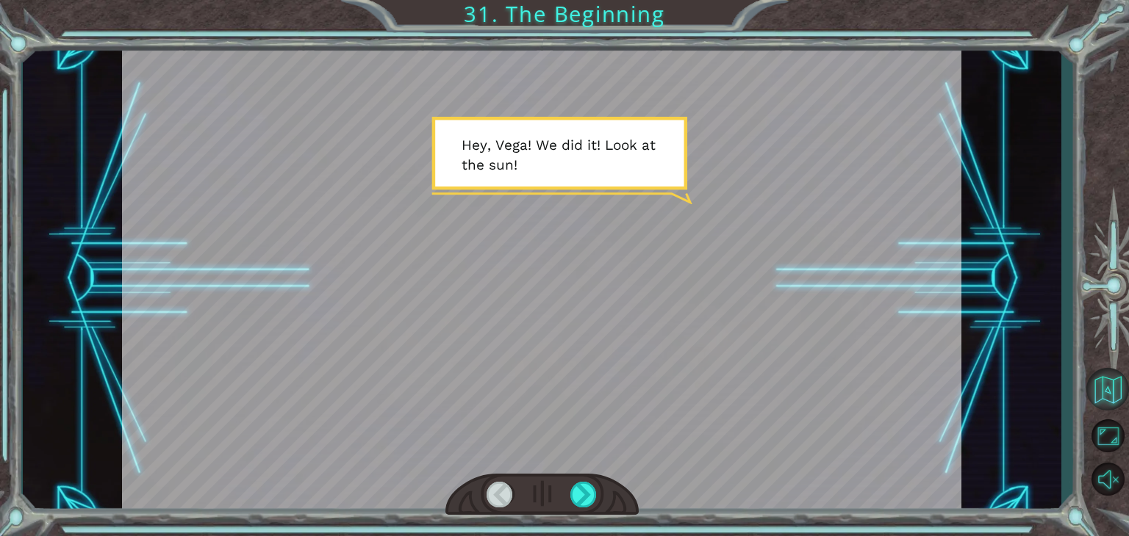
click at [1113, 382] on button "Back to Map" at bounding box center [1107, 389] width 43 height 43
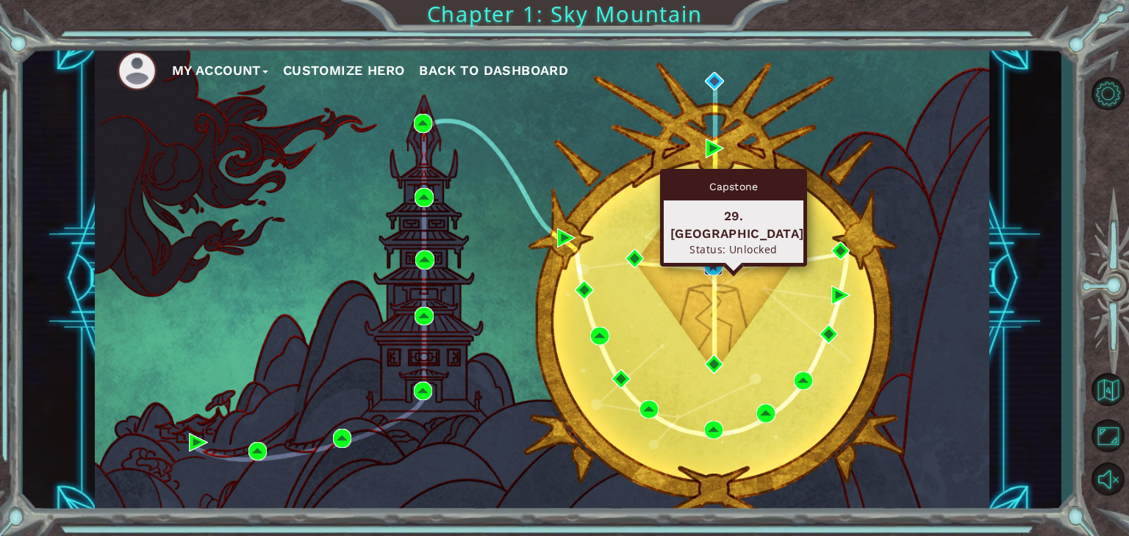
click at [704, 260] on img at bounding box center [713, 265] width 19 height 19
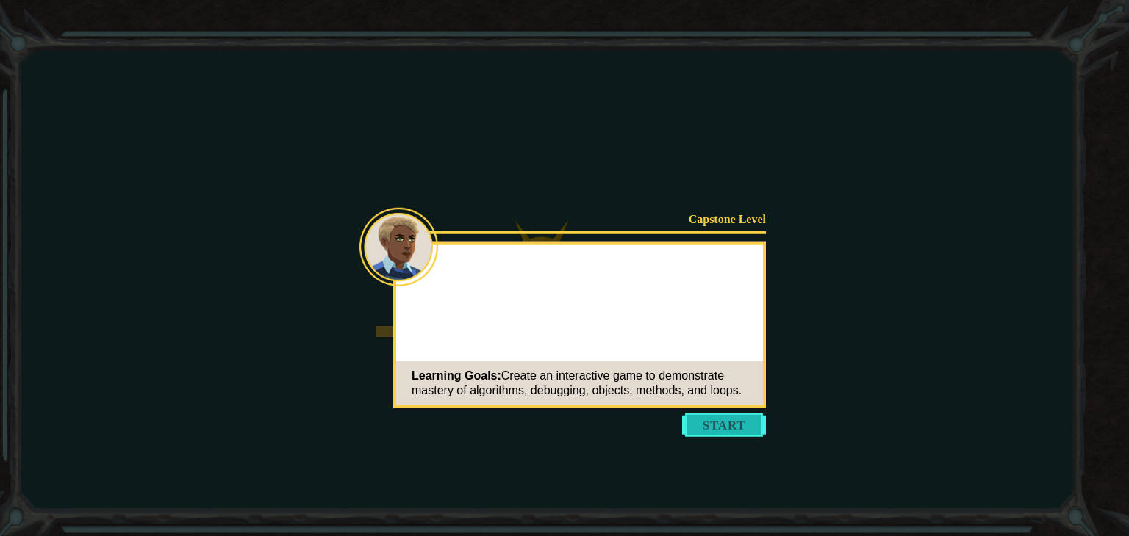
click at [725, 424] on button "Start" at bounding box center [724, 426] width 84 height 24
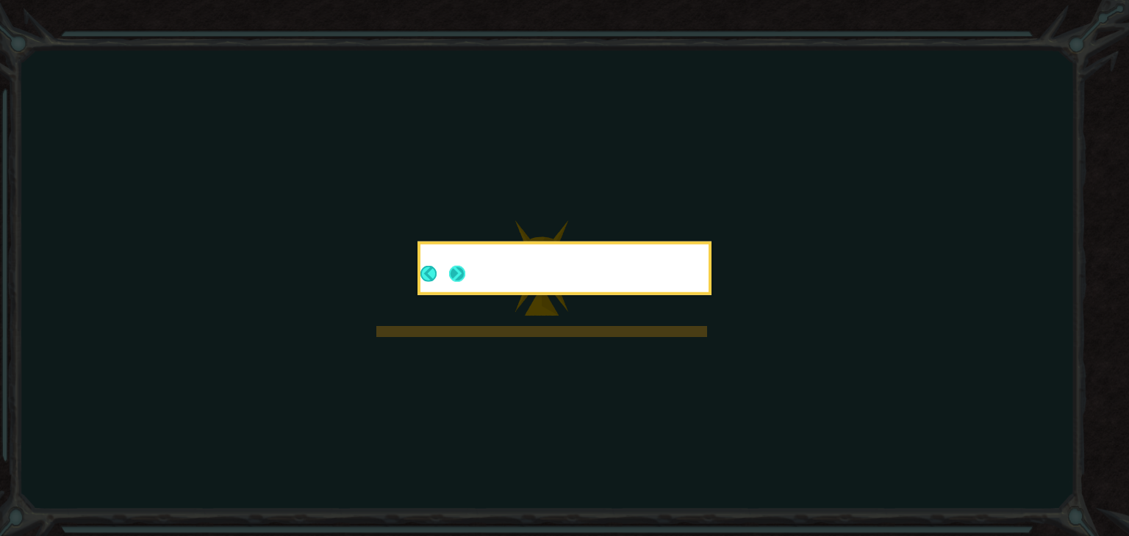
click at [449, 274] on button "Next" at bounding box center [457, 274] width 16 height 16
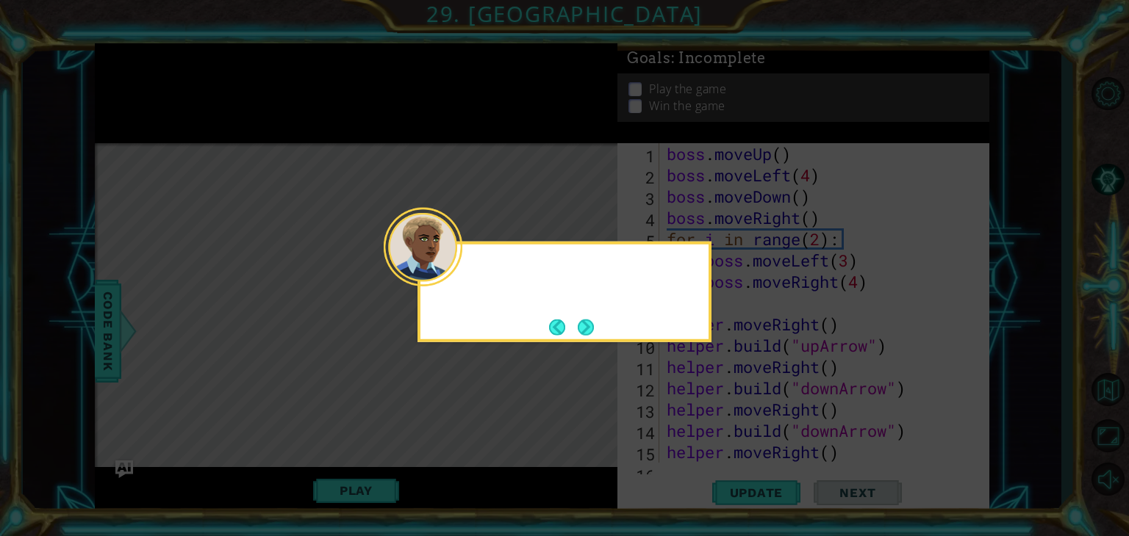
click at [458, 277] on div at bounding box center [423, 247] width 79 height 79
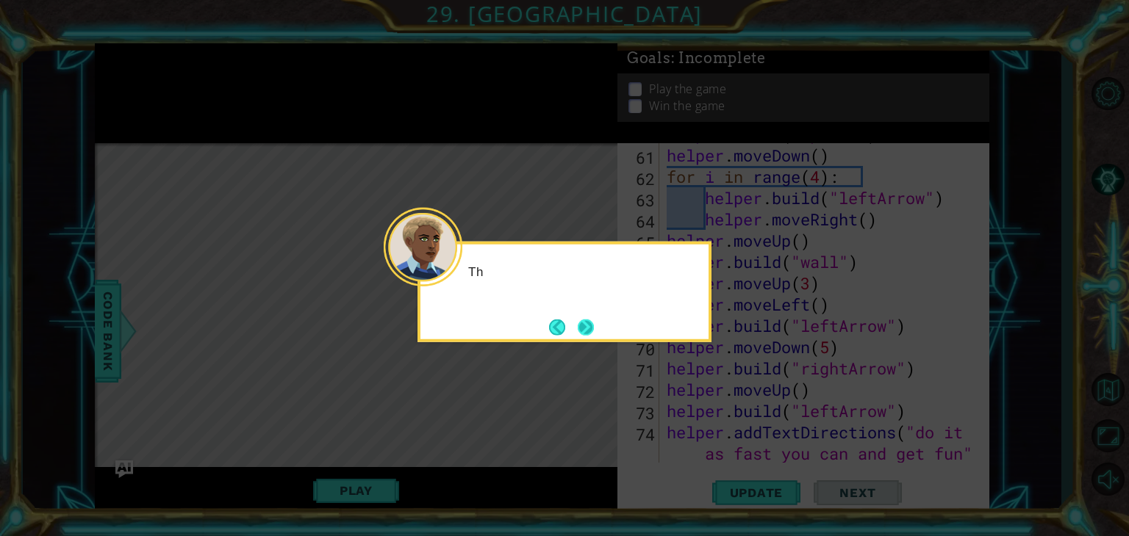
scroll to position [1320, 0]
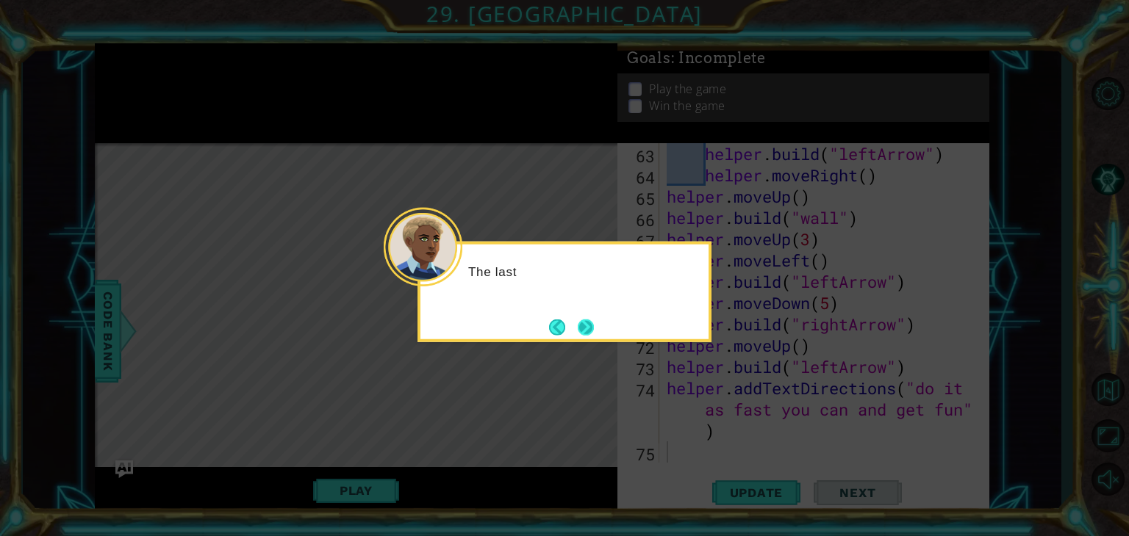
click at [578, 335] on button "Next" at bounding box center [585, 327] width 16 height 16
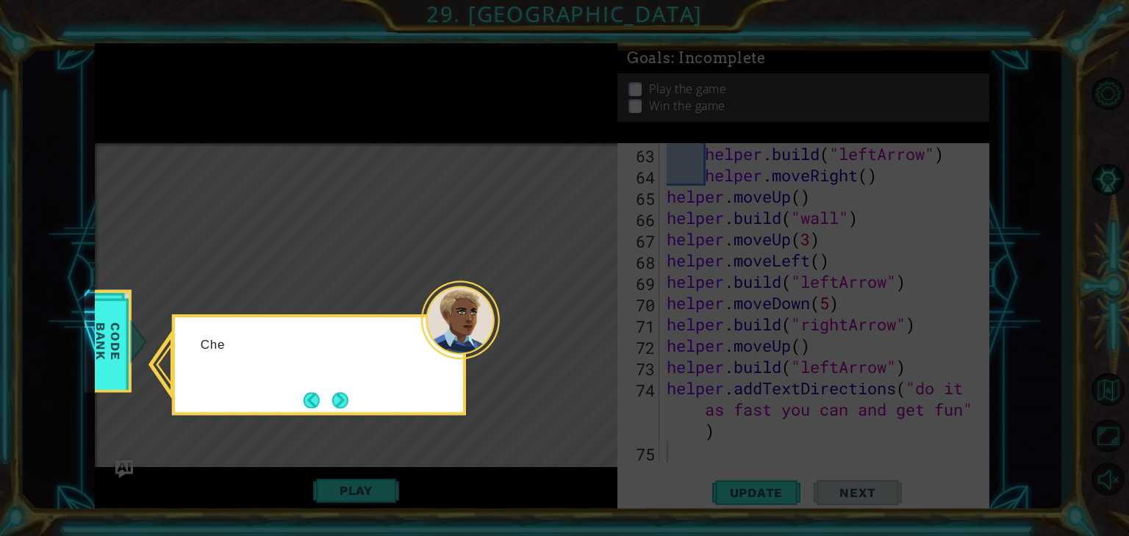
click at [579, 334] on icon at bounding box center [564, 268] width 1129 height 536
click at [343, 409] on button "Next" at bounding box center [340, 400] width 16 height 16
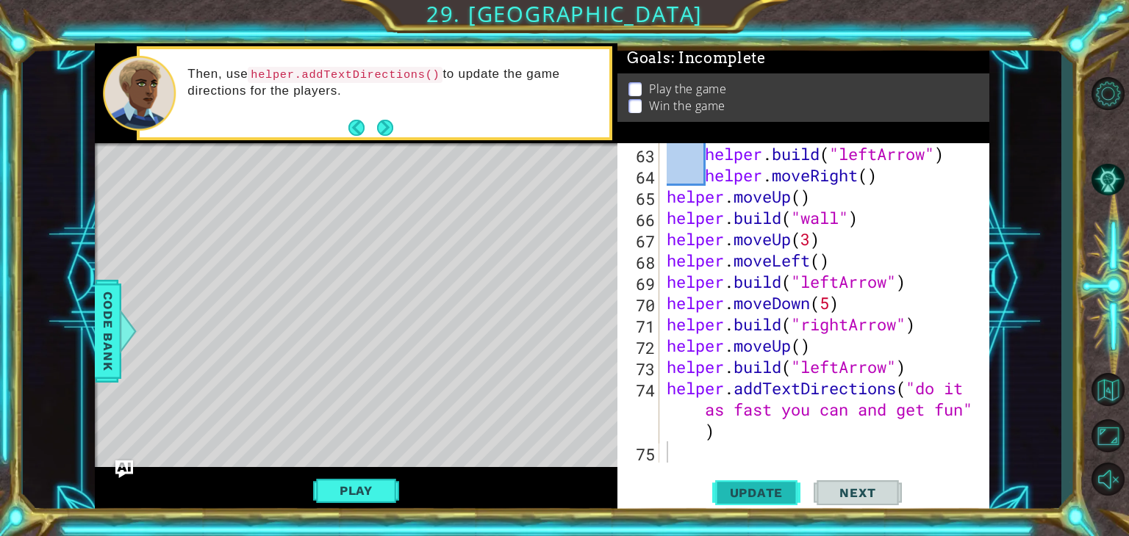
click at [766, 477] on button "Update" at bounding box center [756, 493] width 88 height 37
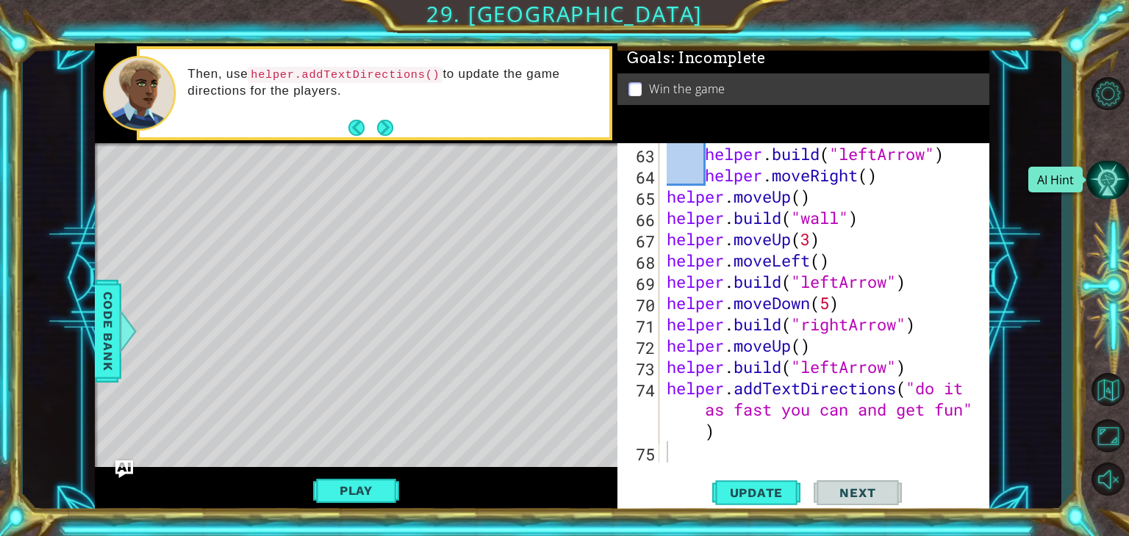
click at [1113, 168] on button "AI Hint" at bounding box center [1107, 180] width 43 height 39
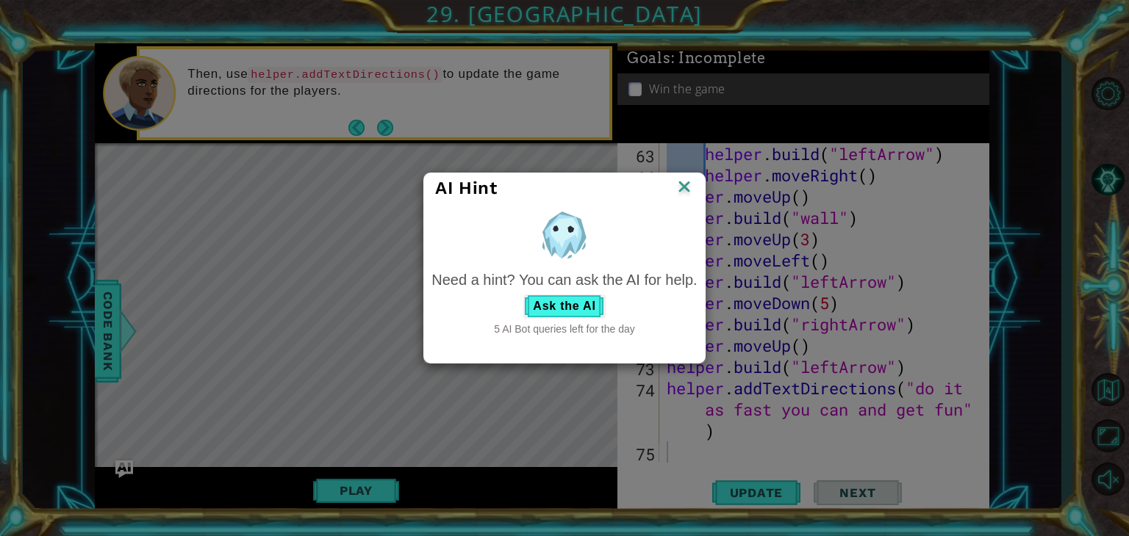
click at [691, 180] on img at bounding box center [683, 188] width 19 height 22
